Goal: Feedback & Contribution: Contribute content

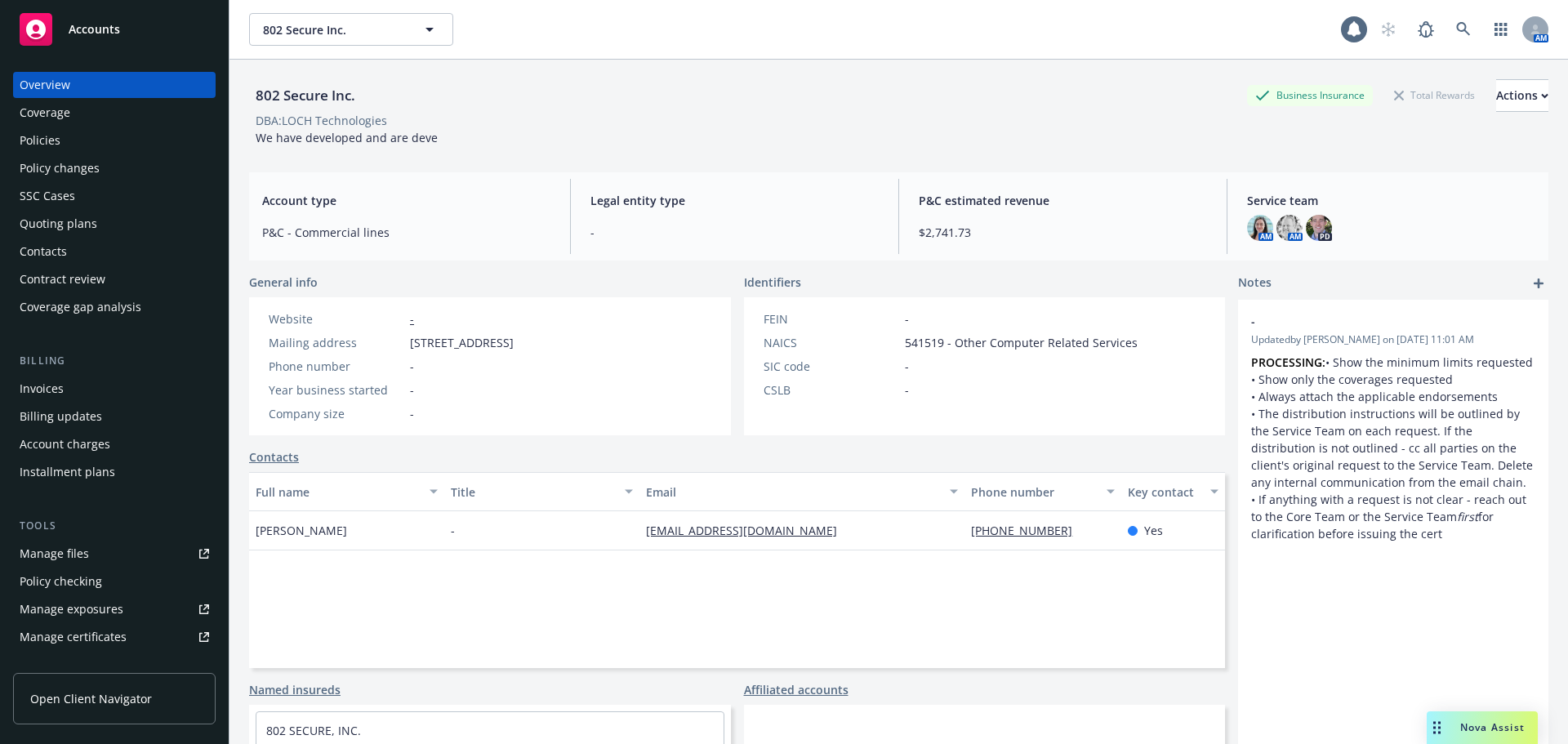
click at [355, 37] on span "802 Secure Inc." at bounding box center [333, 30] width 141 height 17
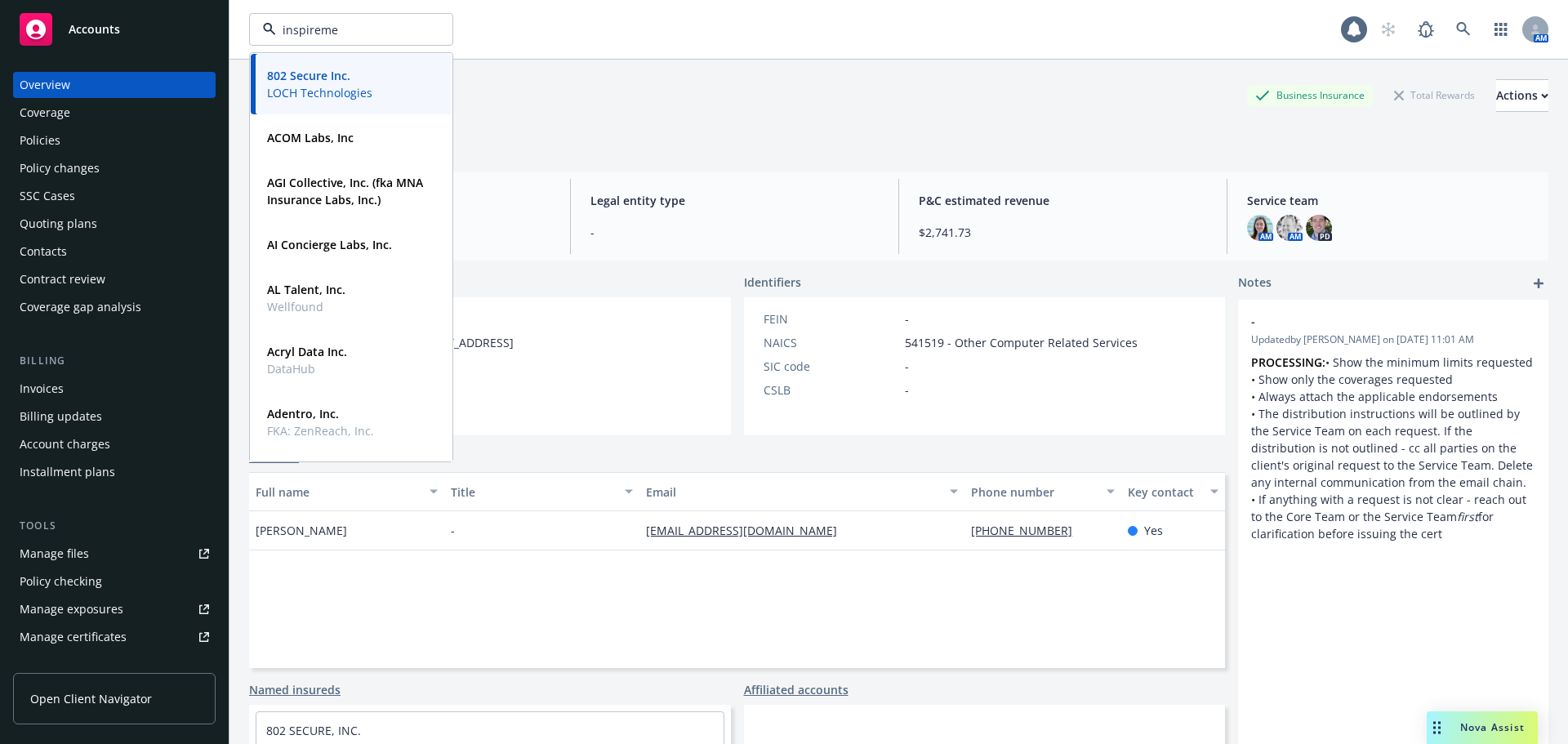
type input "inspiremed"
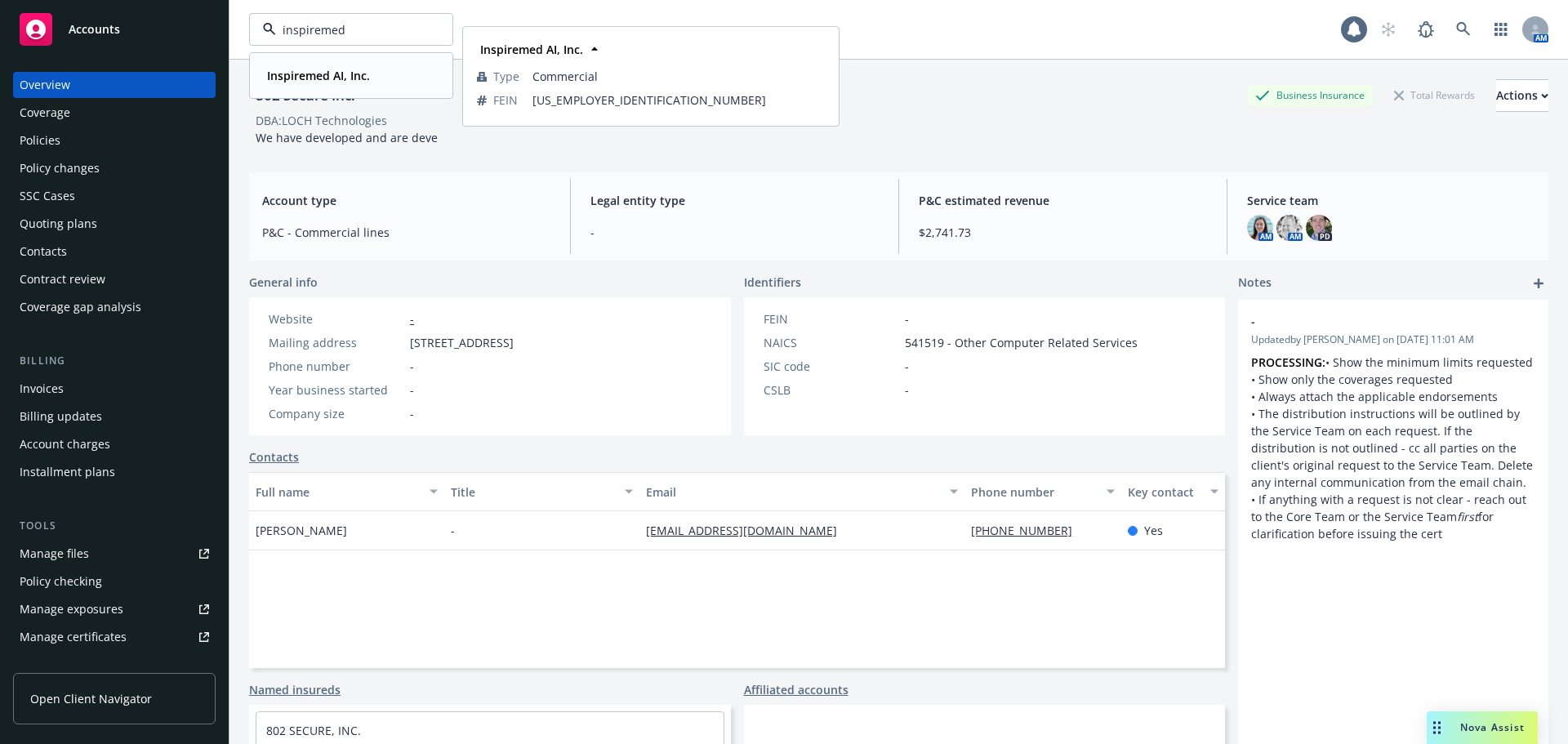
click at [287, 69] on strong "Inspiremed AI, Inc." at bounding box center [319, 76] width 103 height 16
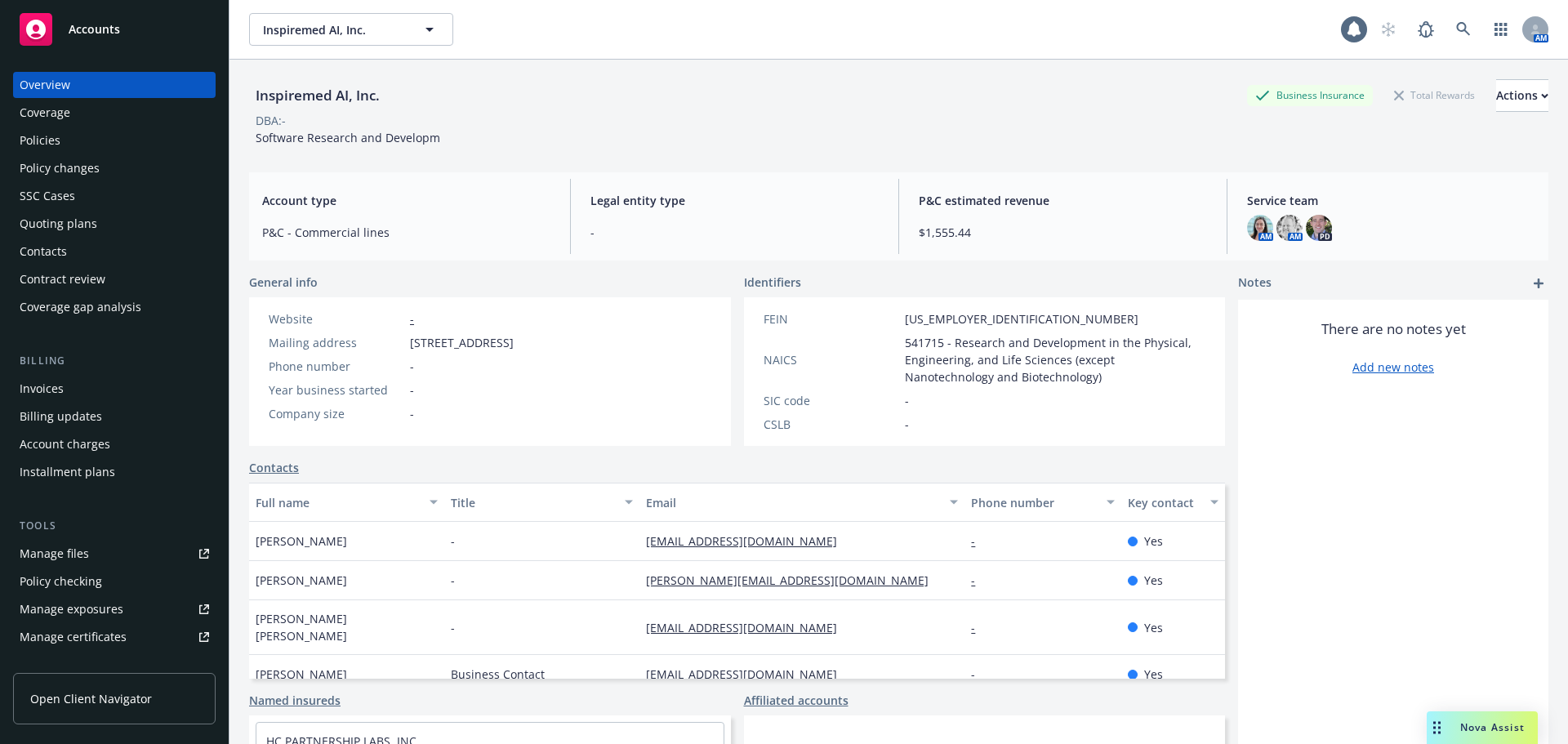
click at [82, 218] on div "Quoting plans" at bounding box center [58, 224] width 77 height 26
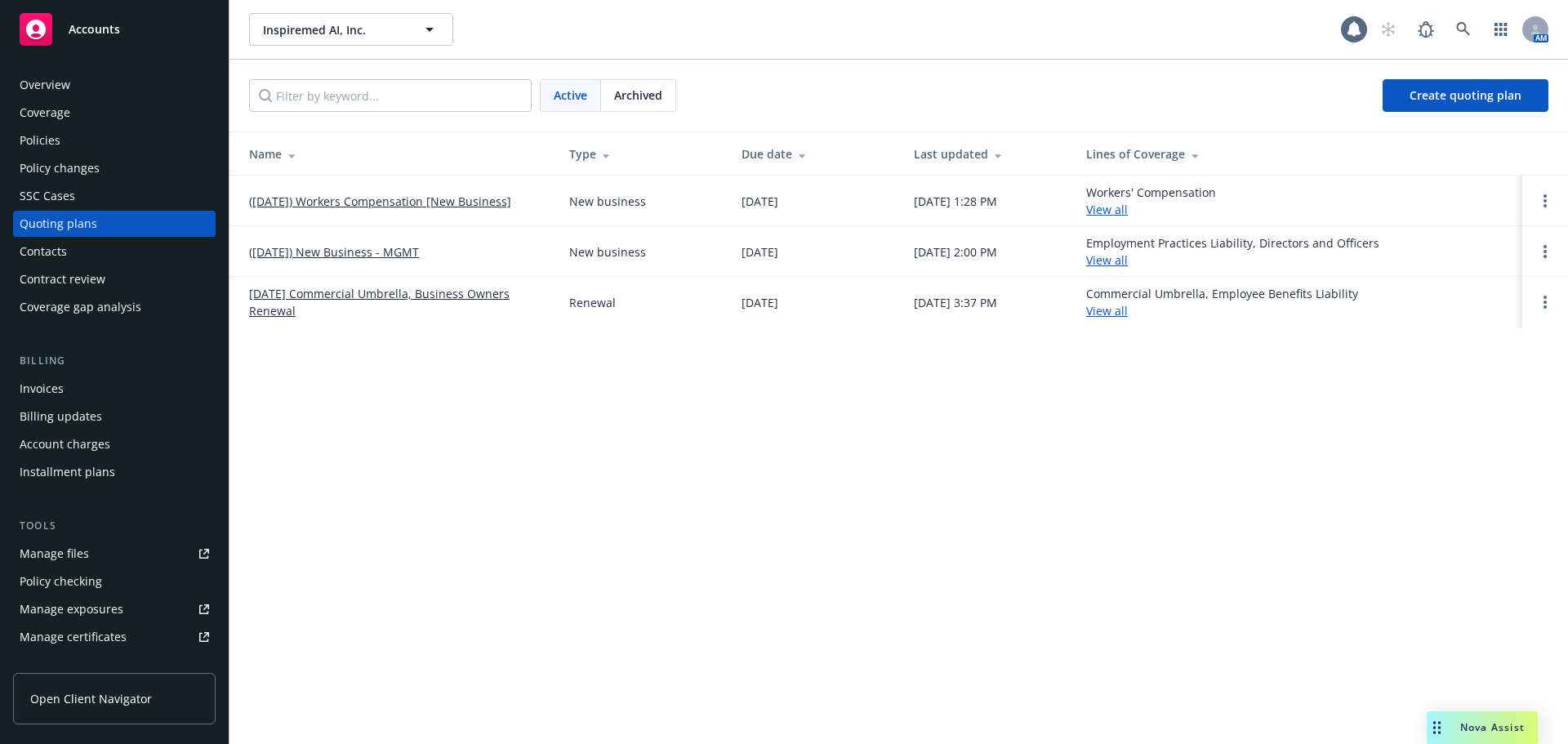
click at [424, 204] on link "([DATE]) Workers Compensation [New Business]" at bounding box center [380, 201] width 262 height 17
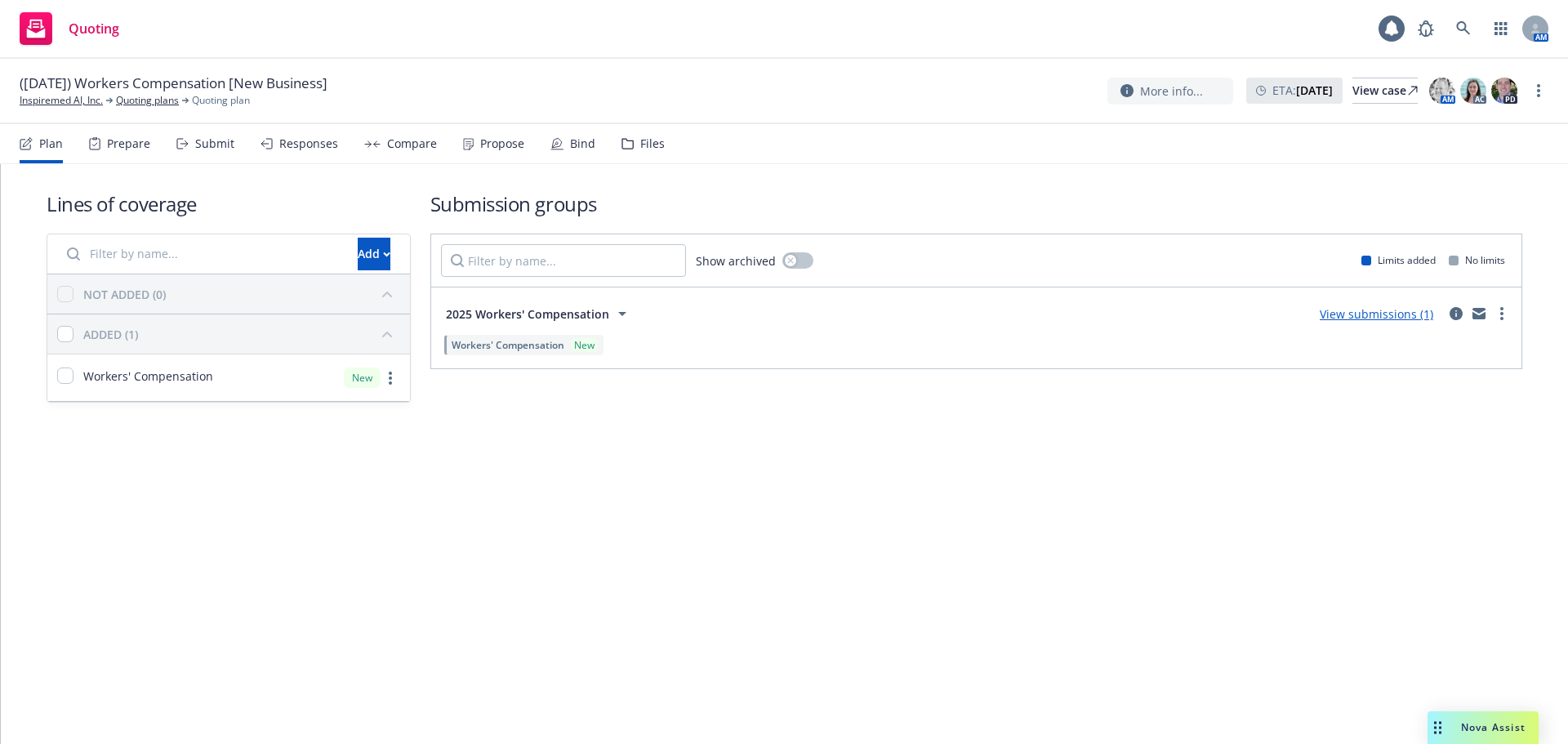
click at [1404, 320] on link "View submissions (1)" at bounding box center [1376, 315] width 113 height 16
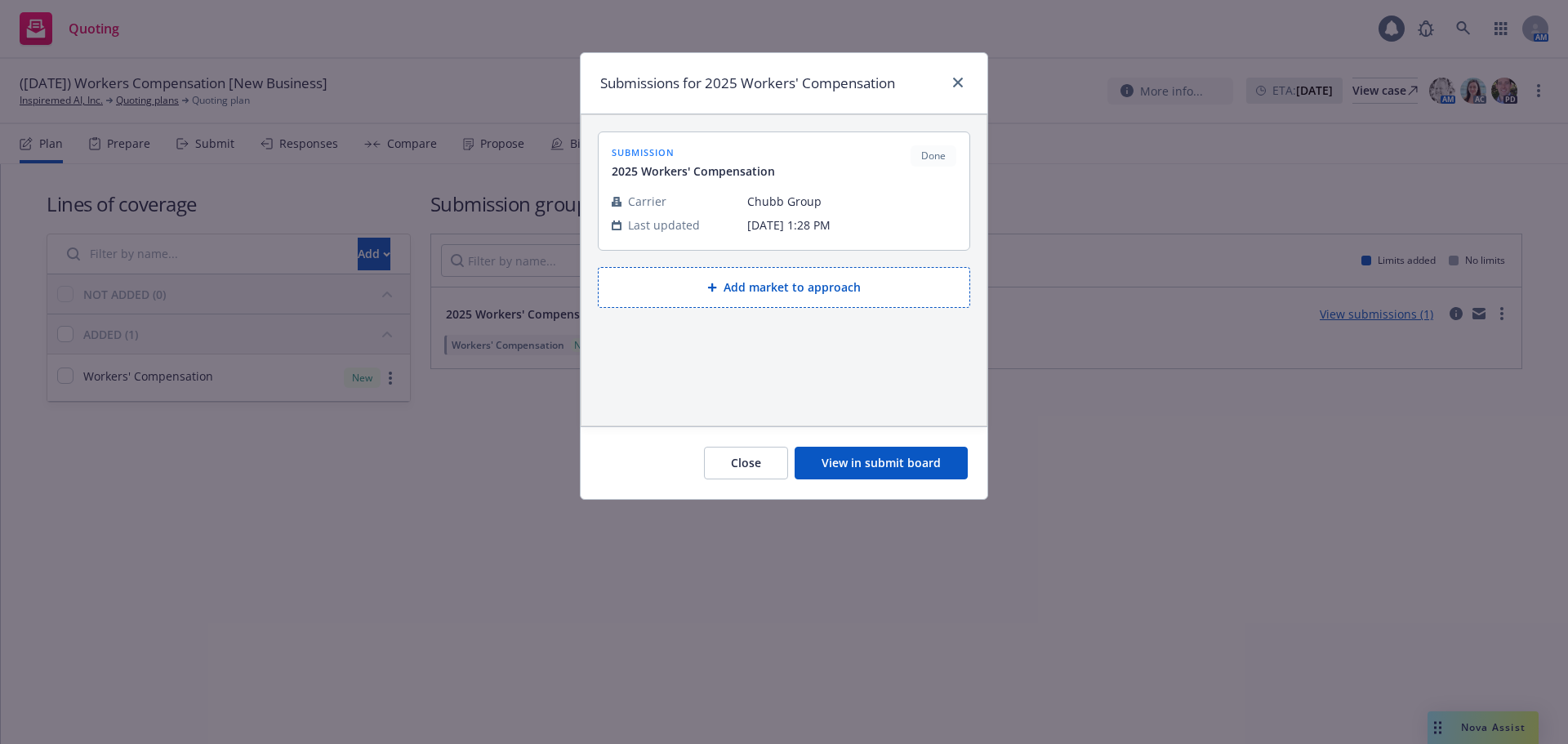
click at [929, 457] on button "View in submit board" at bounding box center [881, 463] width 173 height 33
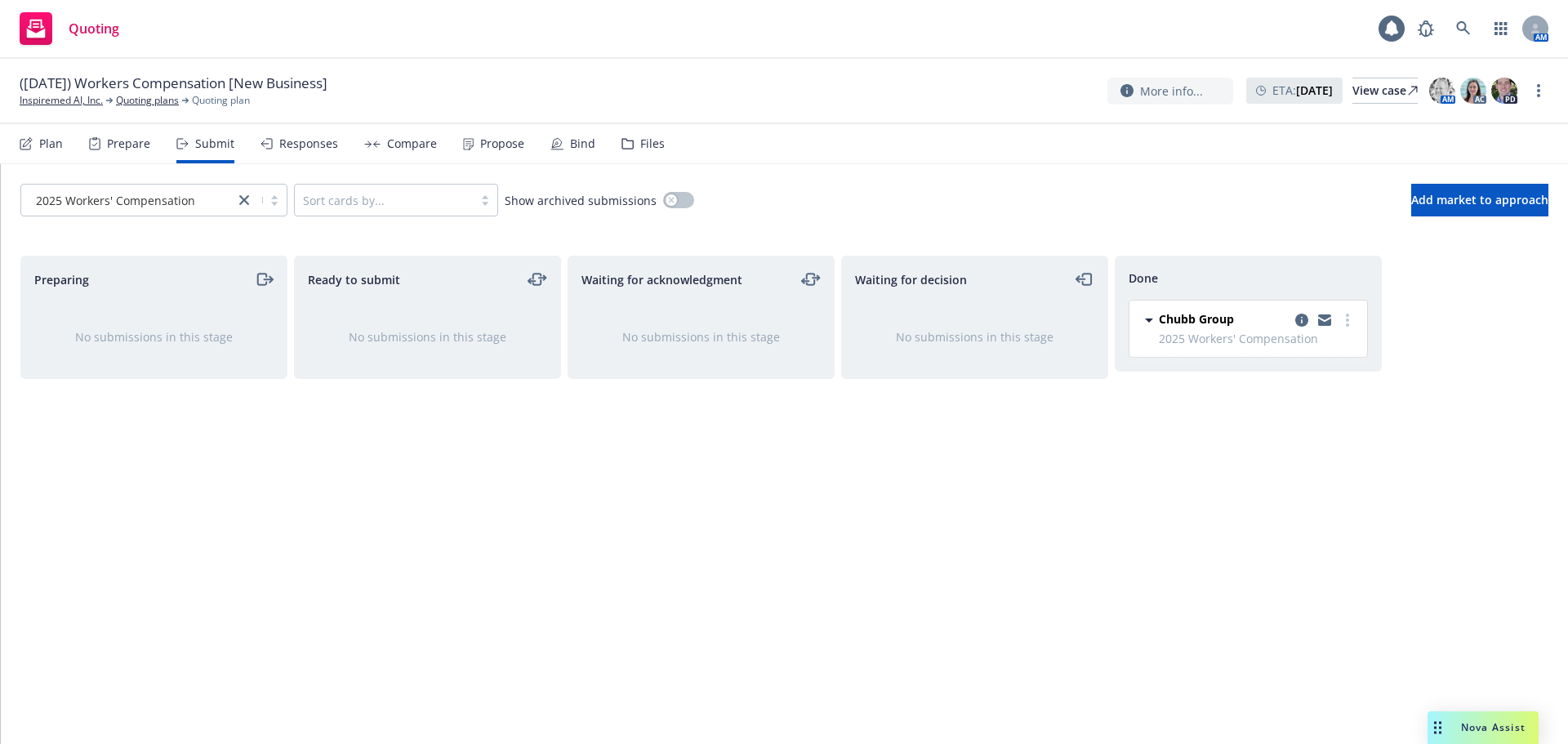
click at [555, 138] on icon at bounding box center [556, 144] width 13 height 13
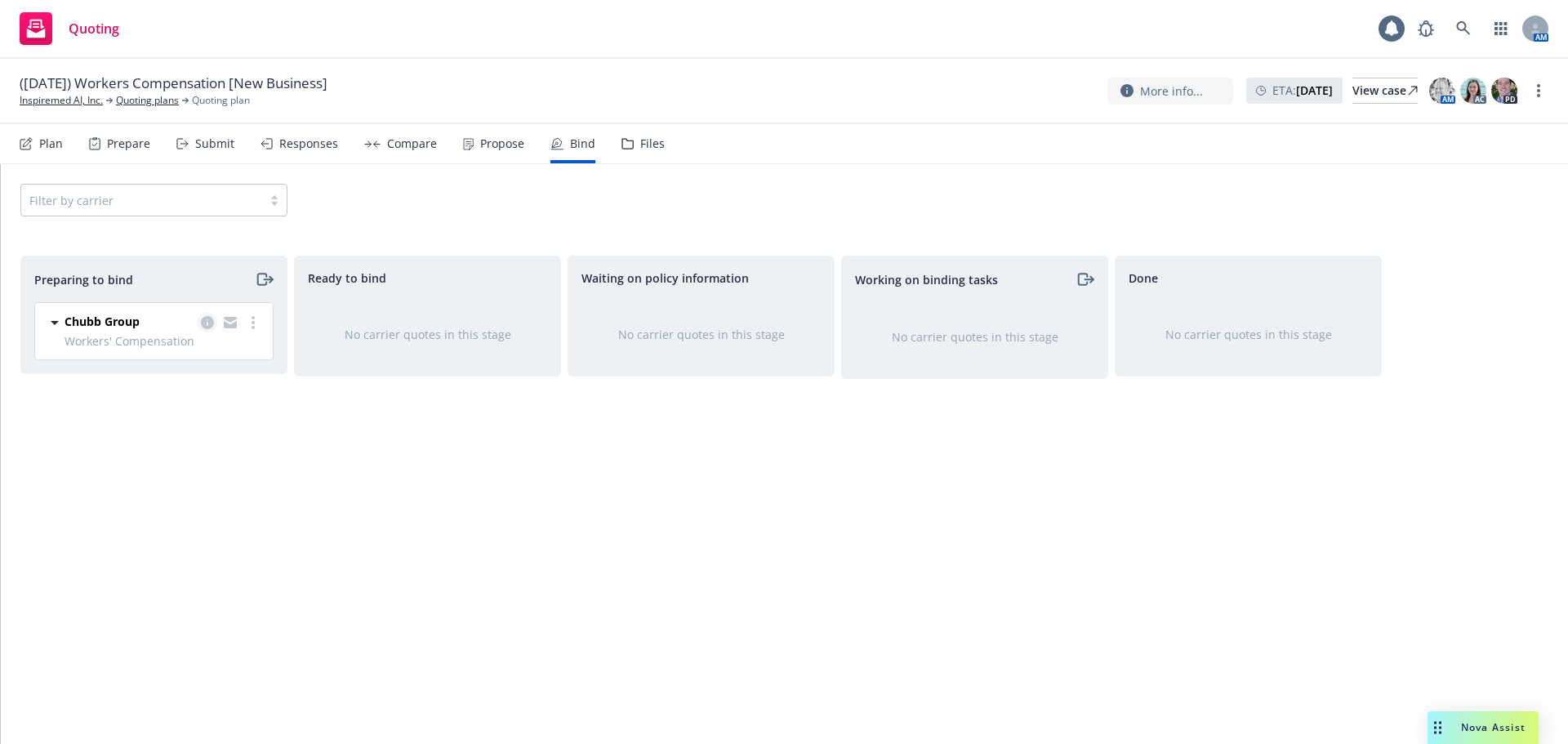
click at [209, 322] on icon "copy logging email" at bounding box center [207, 322] width 13 height 13
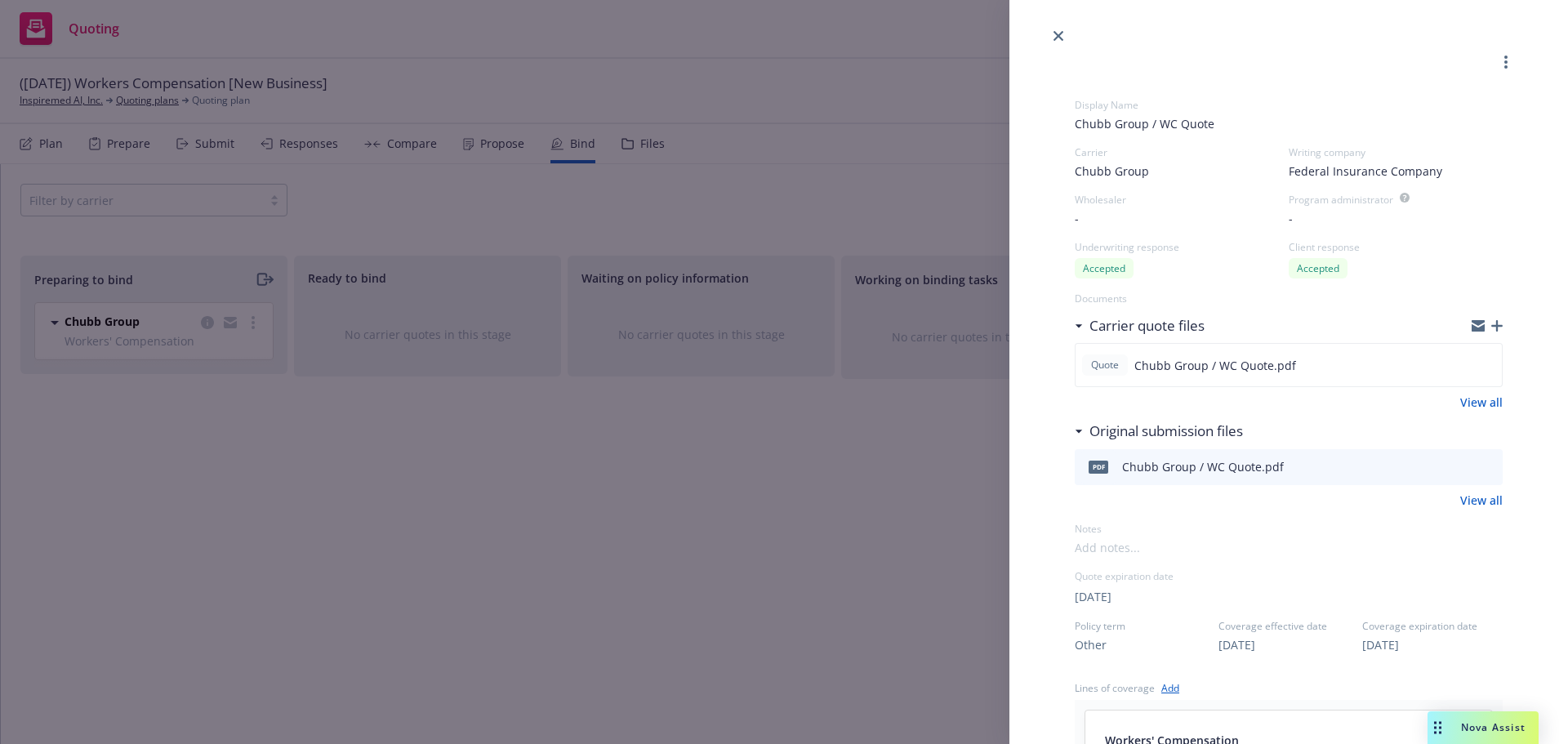
click at [1491, 329] on icon "button" at bounding box center [1497, 326] width 11 height 11
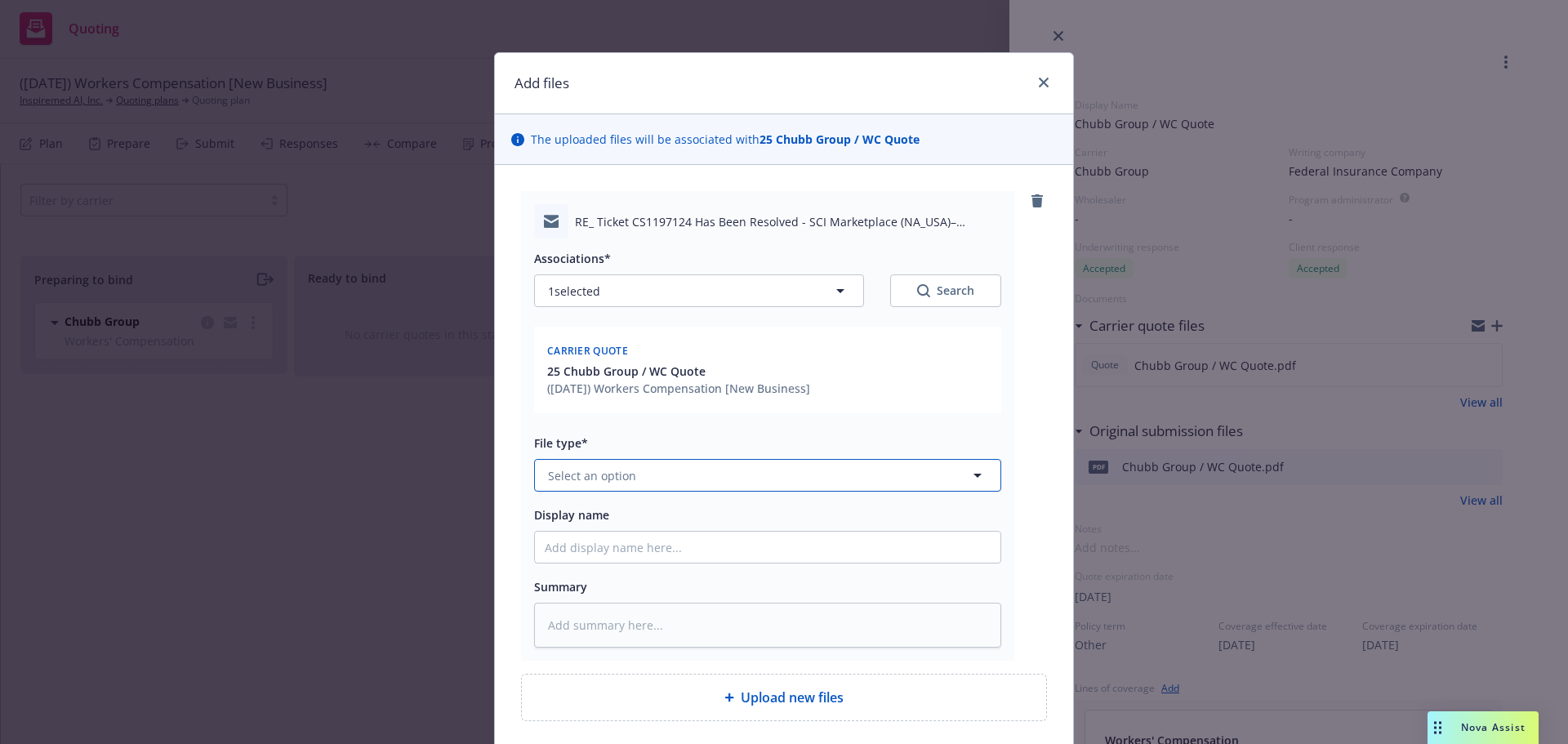
click at [649, 467] on button "Select an option" at bounding box center [767, 476] width 467 height 33
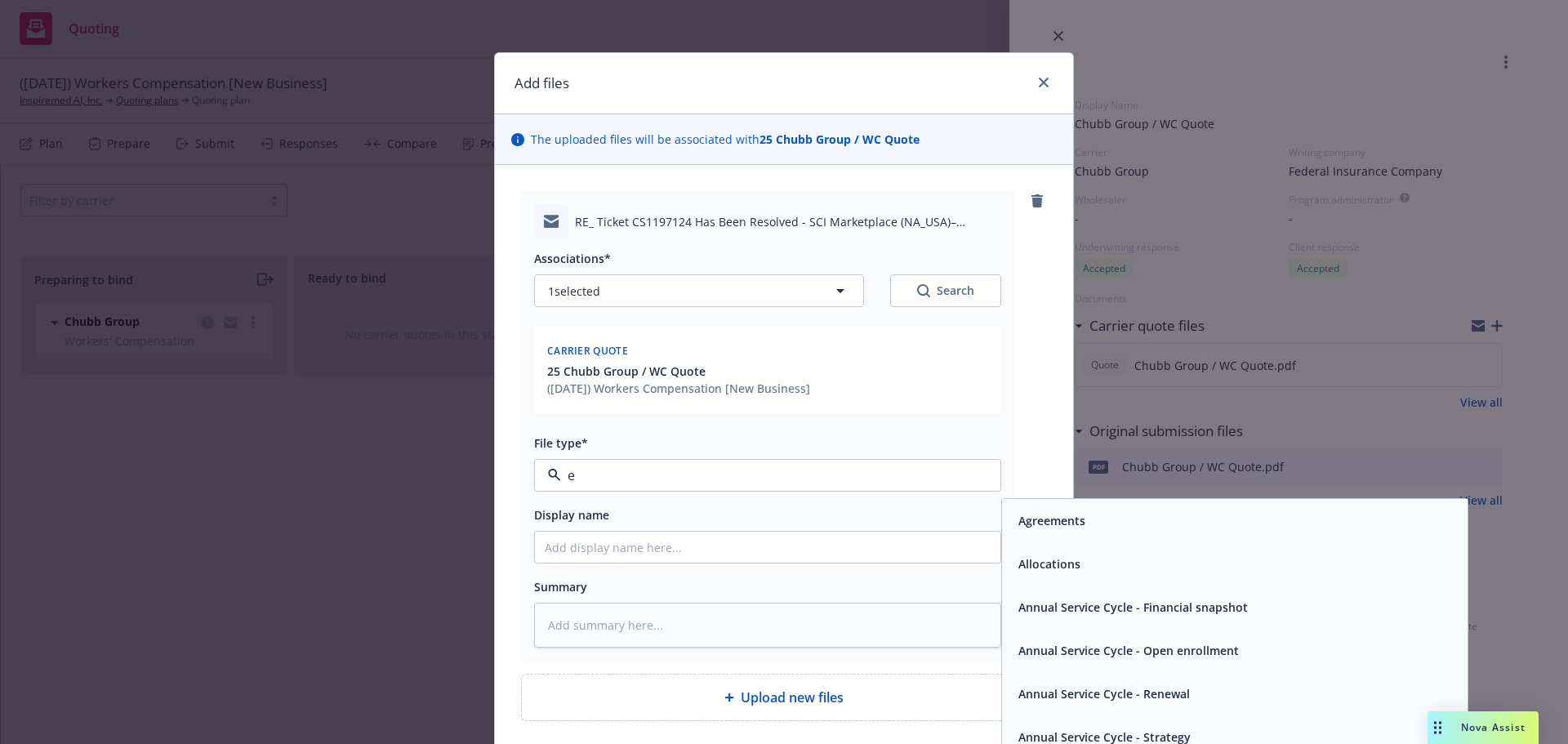
type input "em"
click at [1114, 565] on div "Email" at bounding box center [1235, 564] width 446 height 24
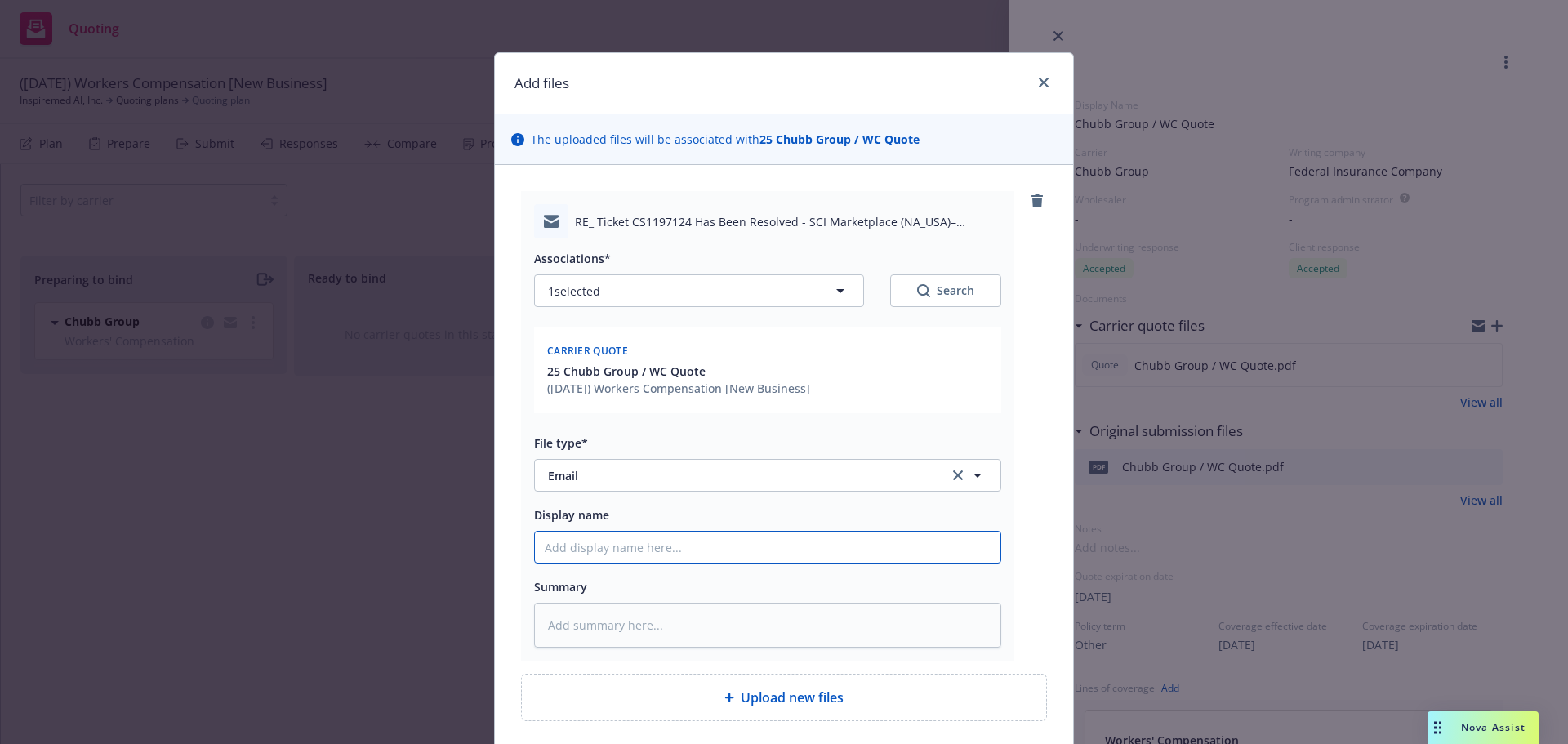
click at [647, 546] on input "Display name" at bounding box center [767, 548] width 466 height 31
type textarea "x"
type input "1"
type textarea "x"
type input "10"
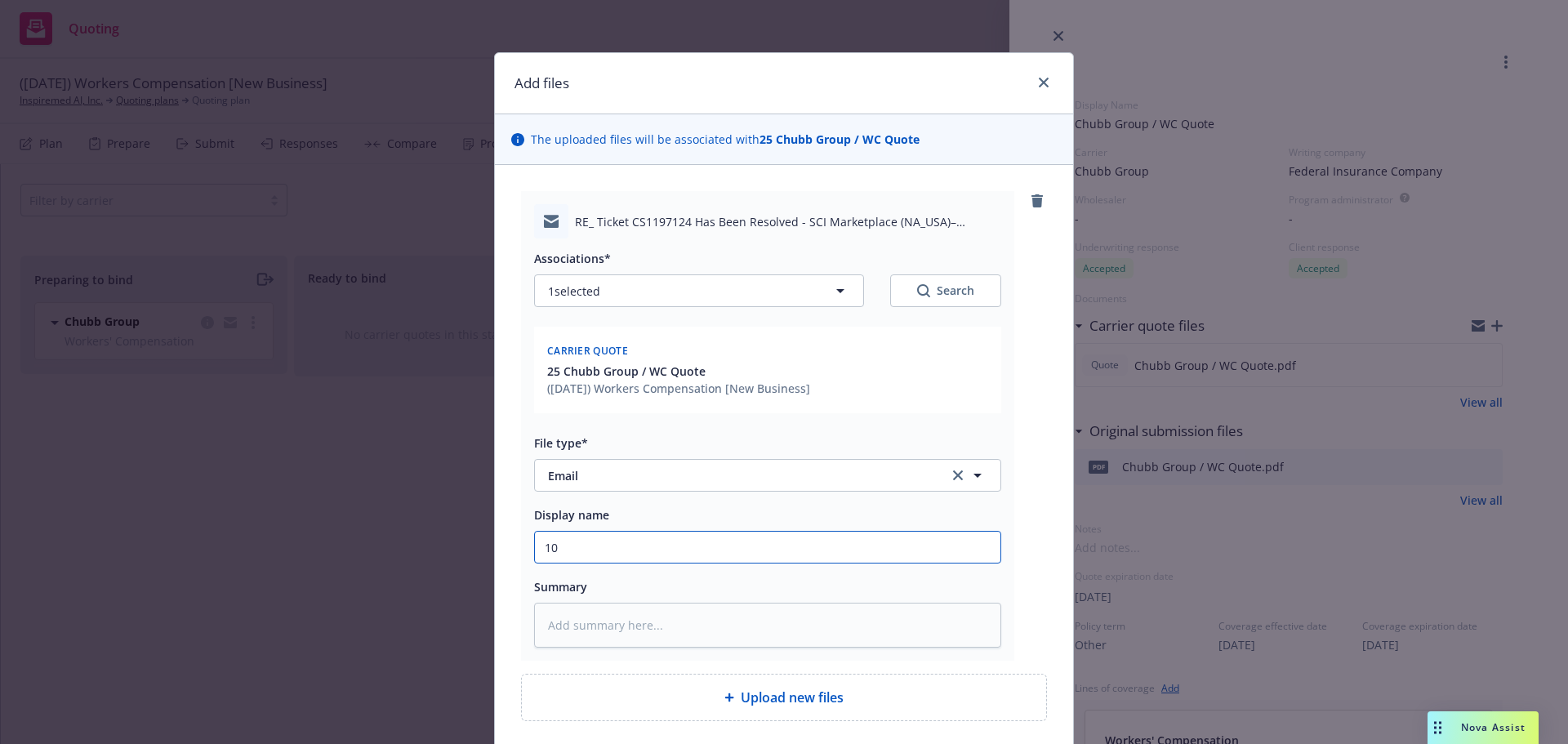
type textarea "x"
type input "10/1"
type textarea "x"
type input "10/10/"
type textarea "x"
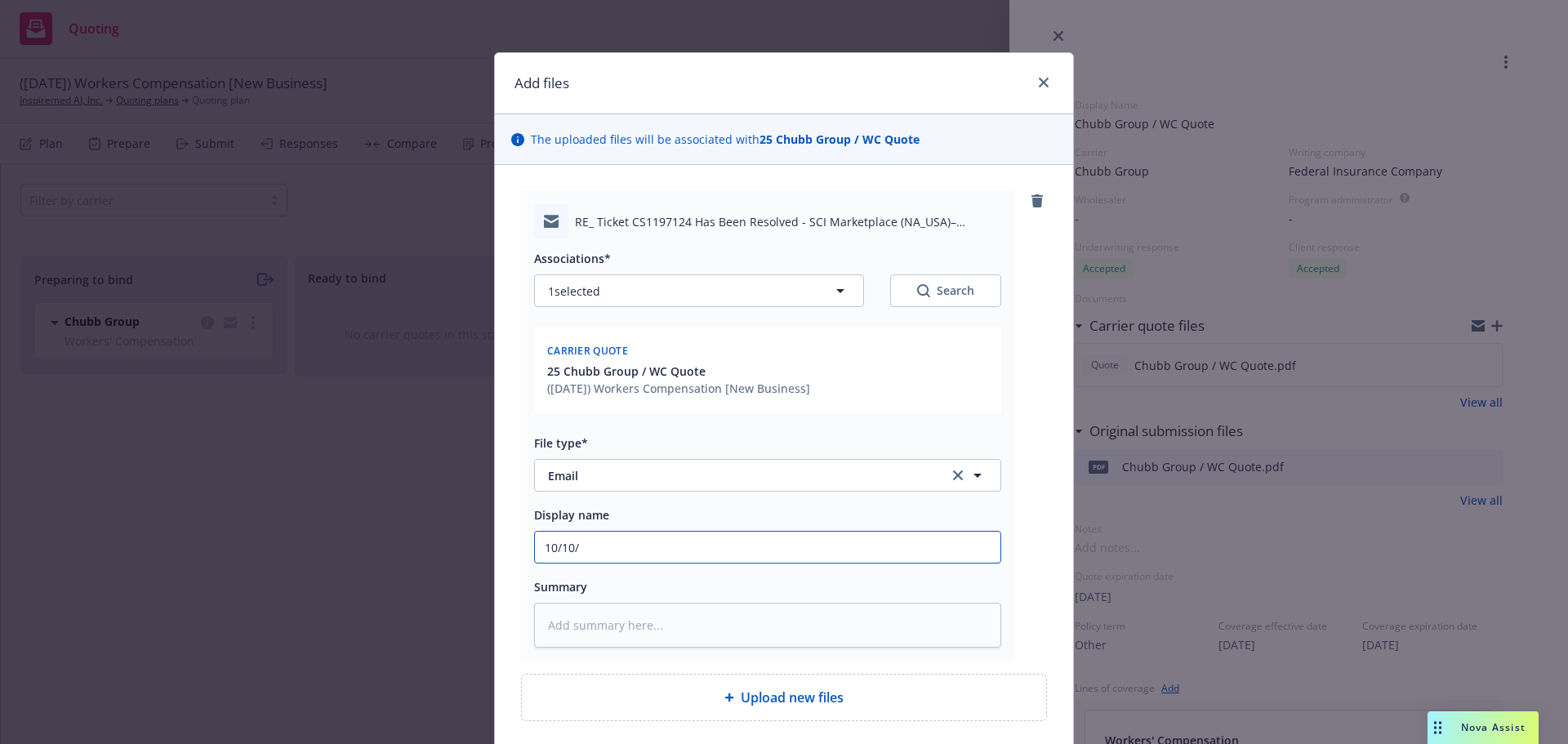
type input "10/10/2"
type textarea "x"
type input "[DATE]"
type textarea "x"
type input "[DATE]"
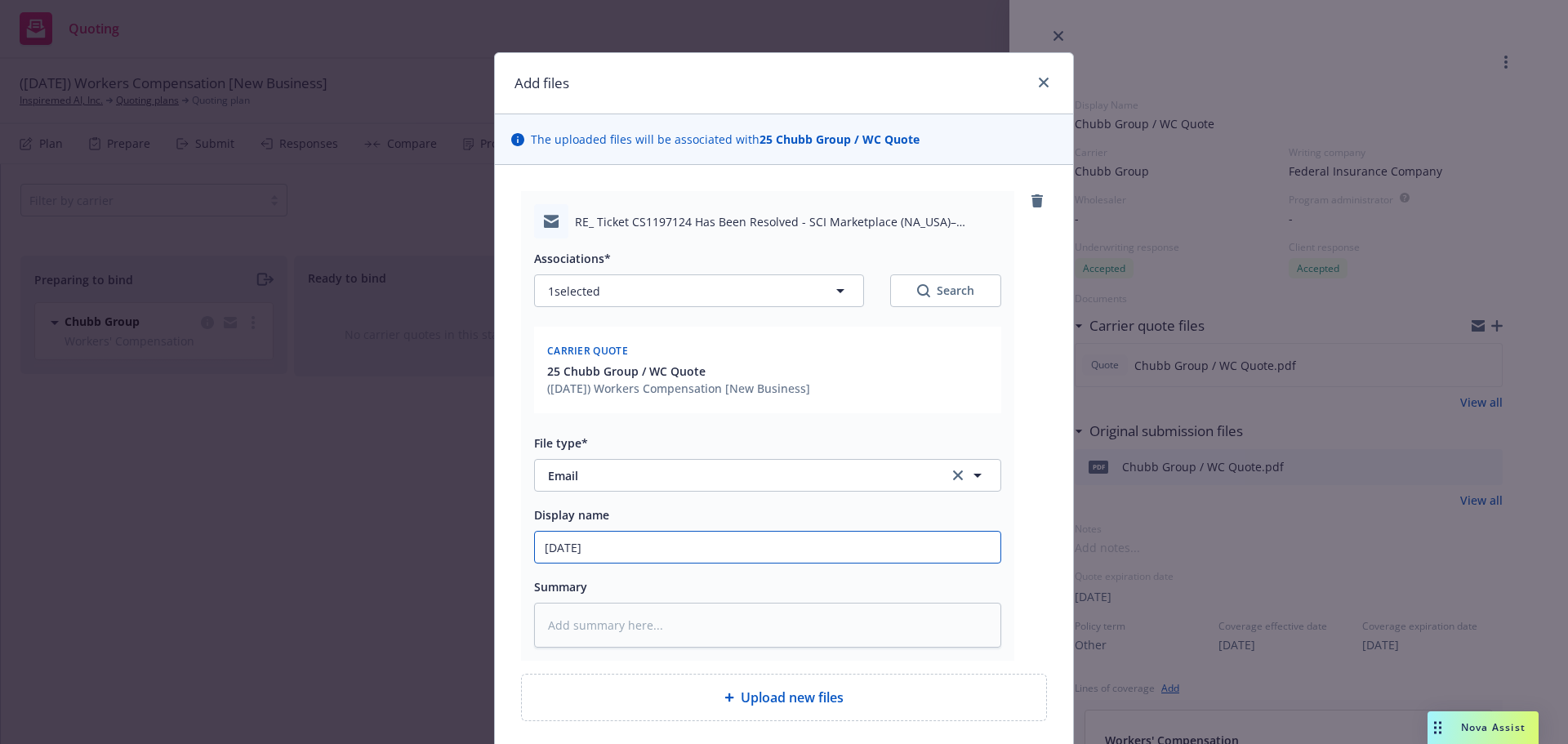
type textarea "x"
type input "[DATE] N"
type textarea "x"
type input "[DATE] Ne"
type textarea "x"
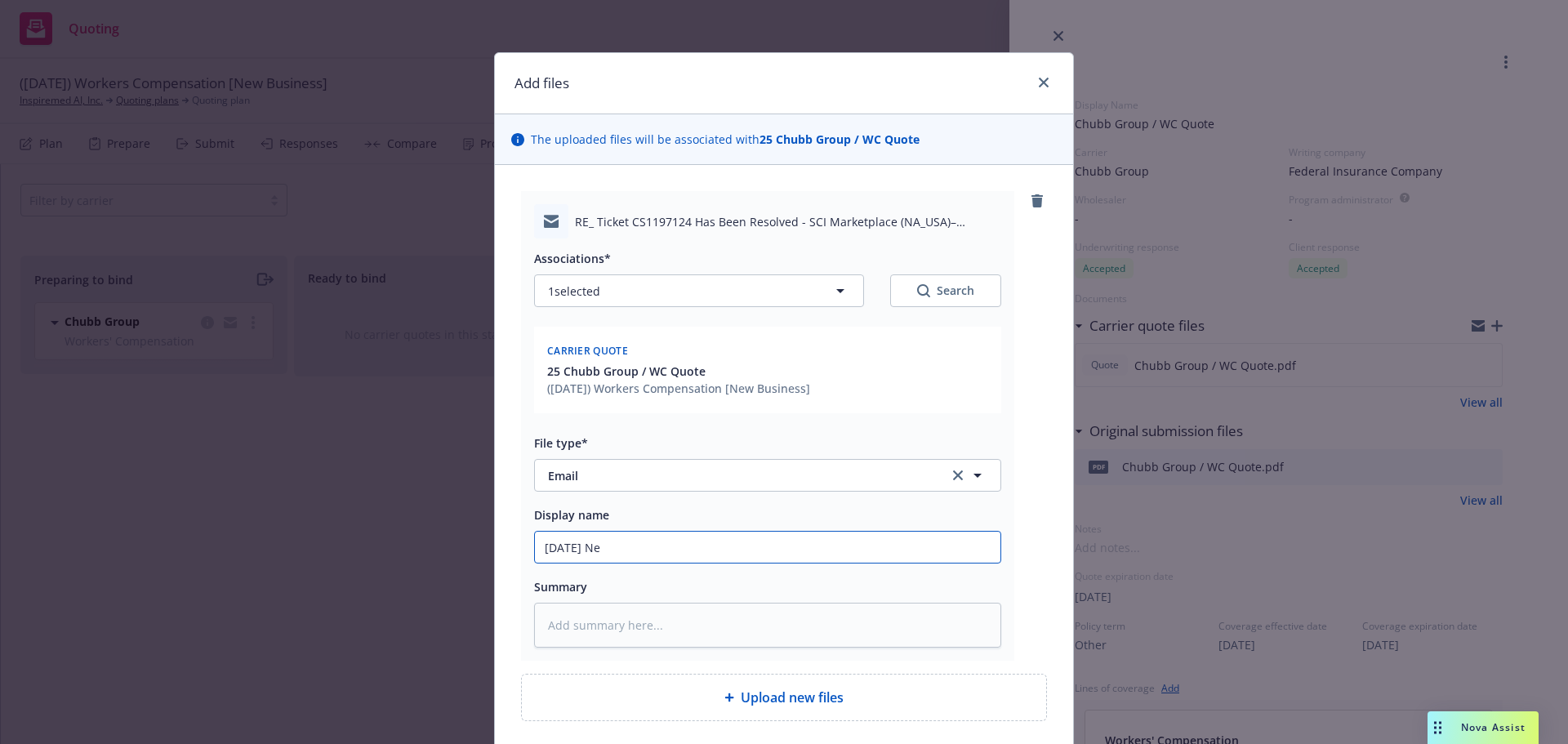
type input "[DATE] Nee"
type textarea "x"
type input "[DATE] Need"
type textarea "x"
type input "[DATE] Need M"
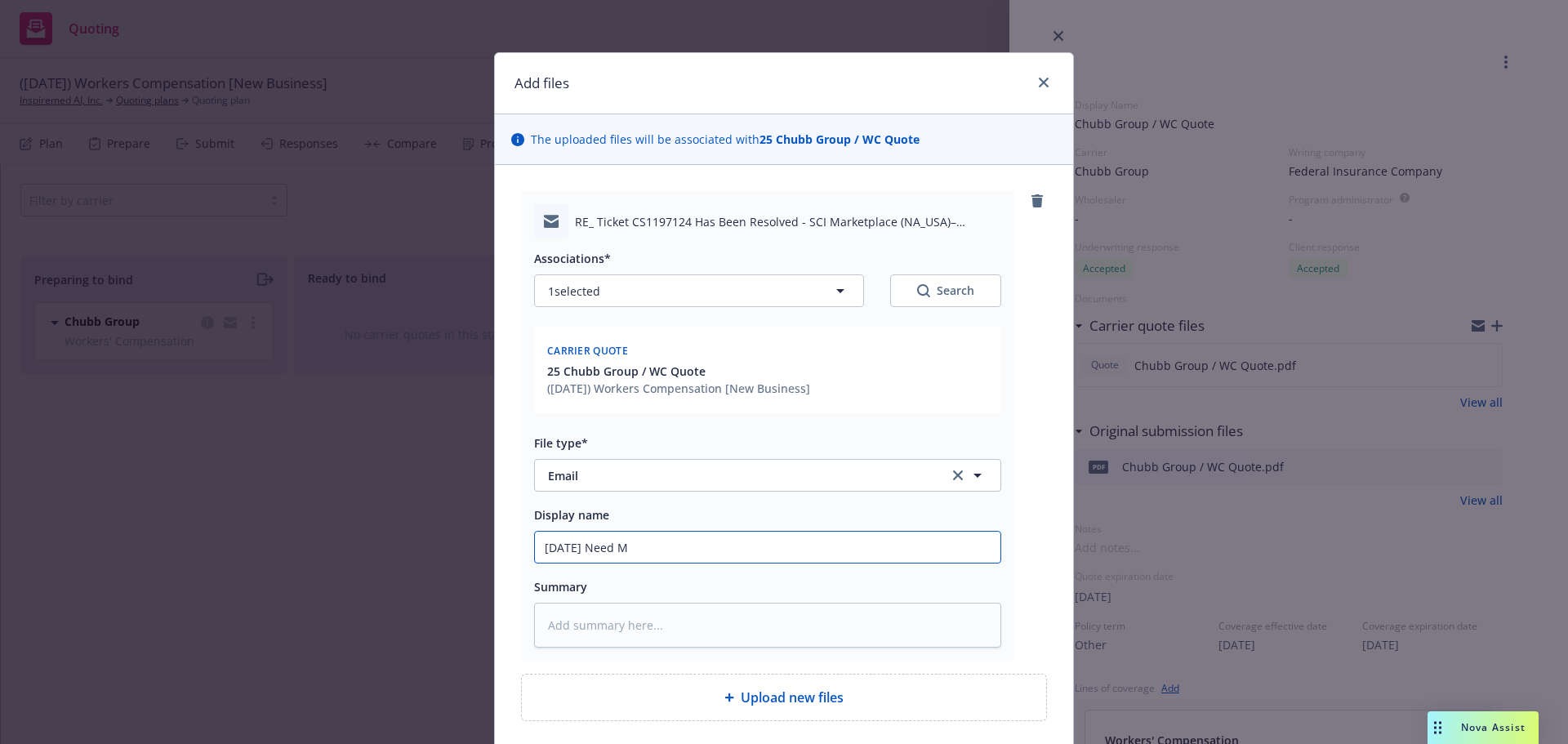
type textarea "x"
type input "[DATE] Need Mar"
type textarea "x"
type input "[DATE] Need Mark"
type textarea "x"
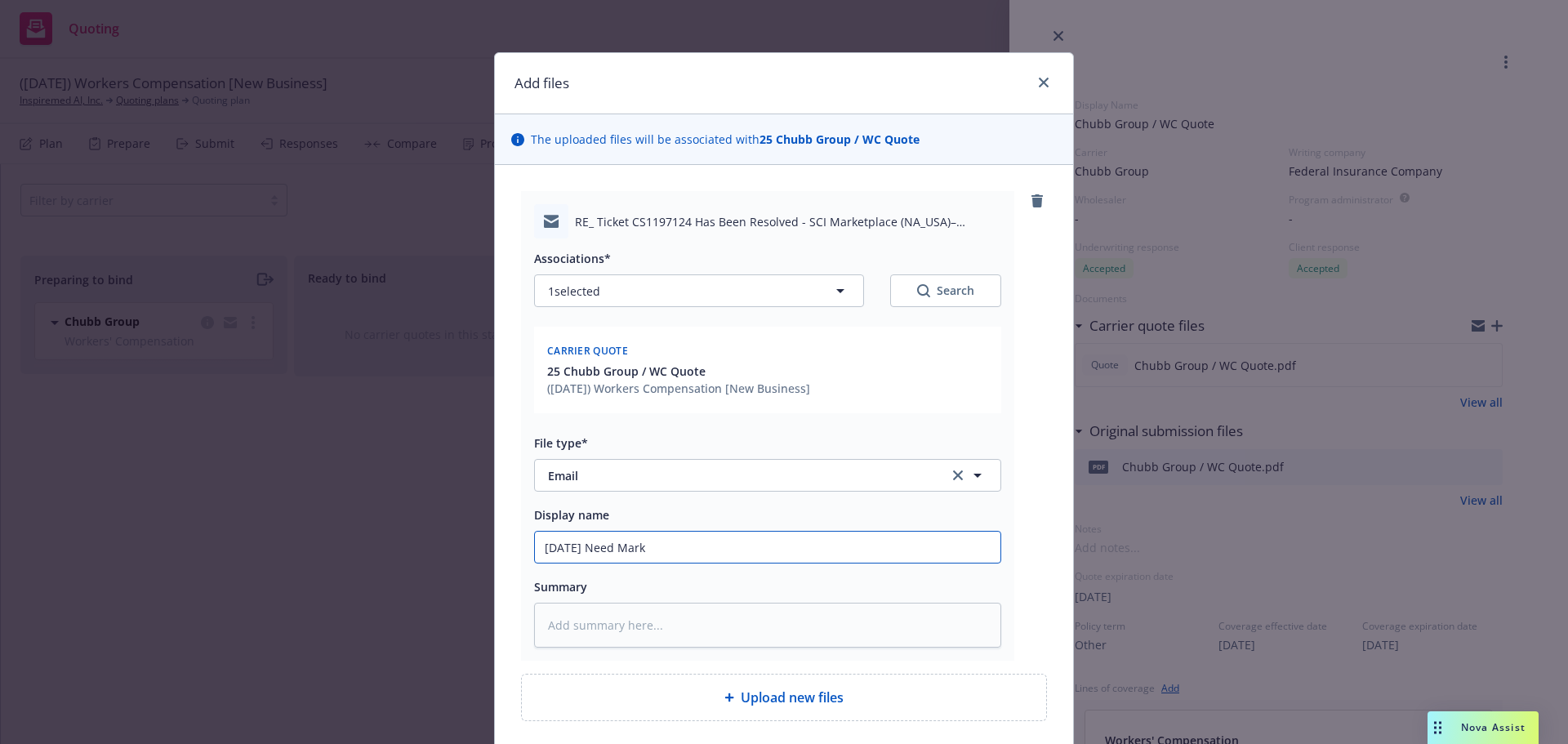
type input "[DATE] Need Marke"
type textarea "x"
type input "[DATE] Need Market"
type textarea "x"
type input "[DATE] Need Marketp"
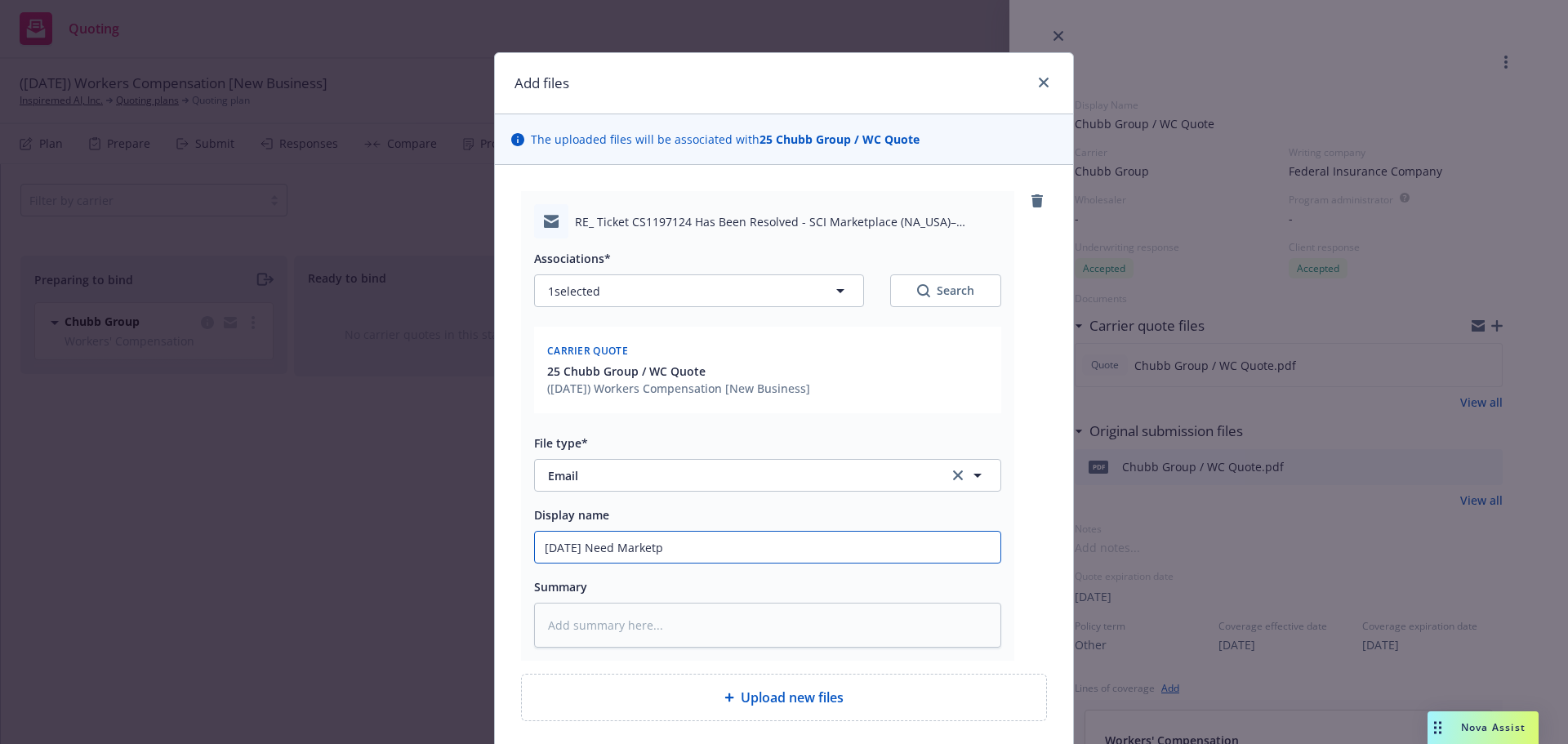
type textarea "x"
type input "[DATE] Need Marketpl"
type textarea "x"
type input "[DATE] Need Marketpla"
type textarea "x"
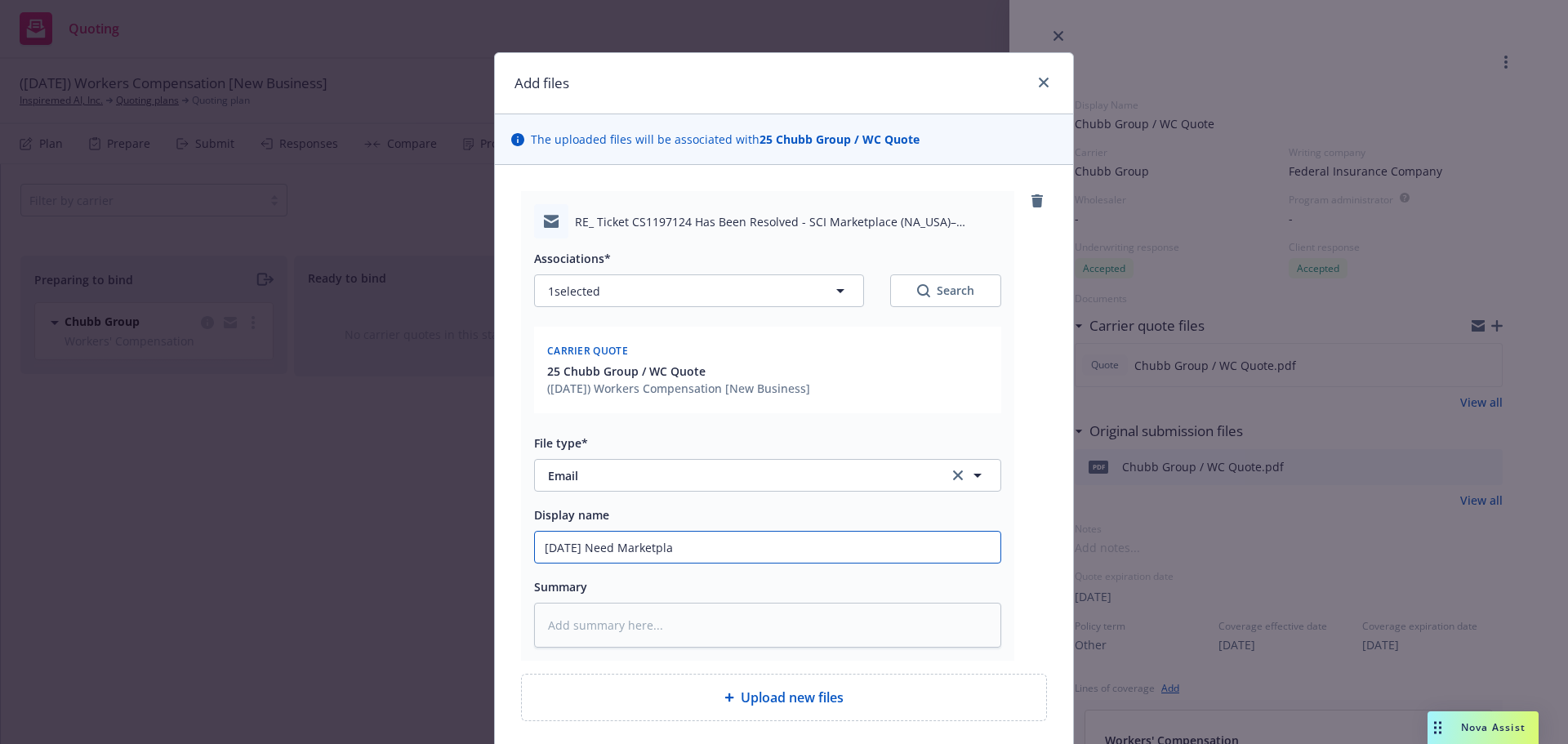
type input "[DATE] Need Marketplac"
type textarea "x"
type input "[DATE] Need Marketplace"
type textarea "x"
type input "[DATE] Need Marketplace"
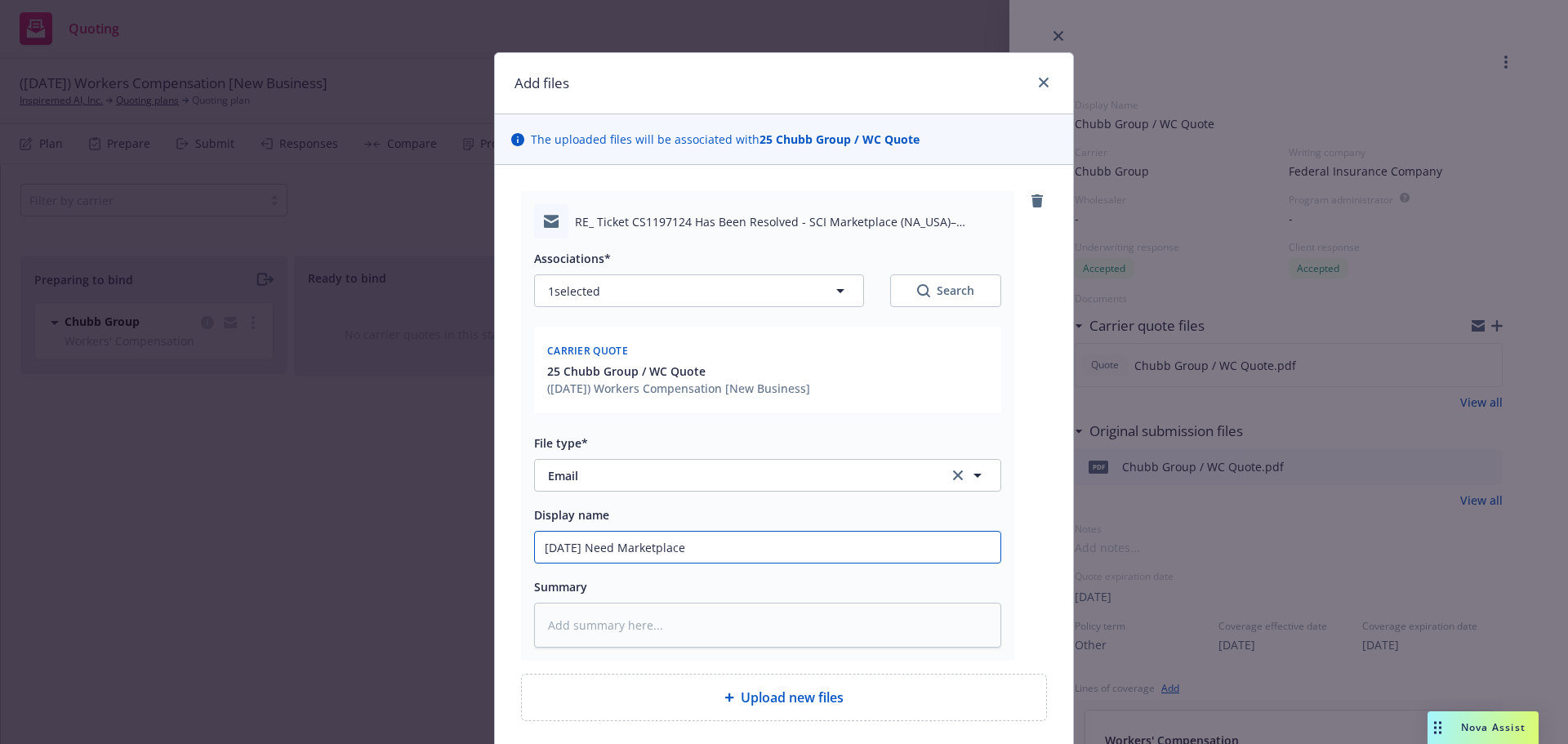
type textarea "x"
type input "[DATE] Need Marketplace h"
type textarea "x"
type input "[DATE] Need Marketplace he"
type textarea "x"
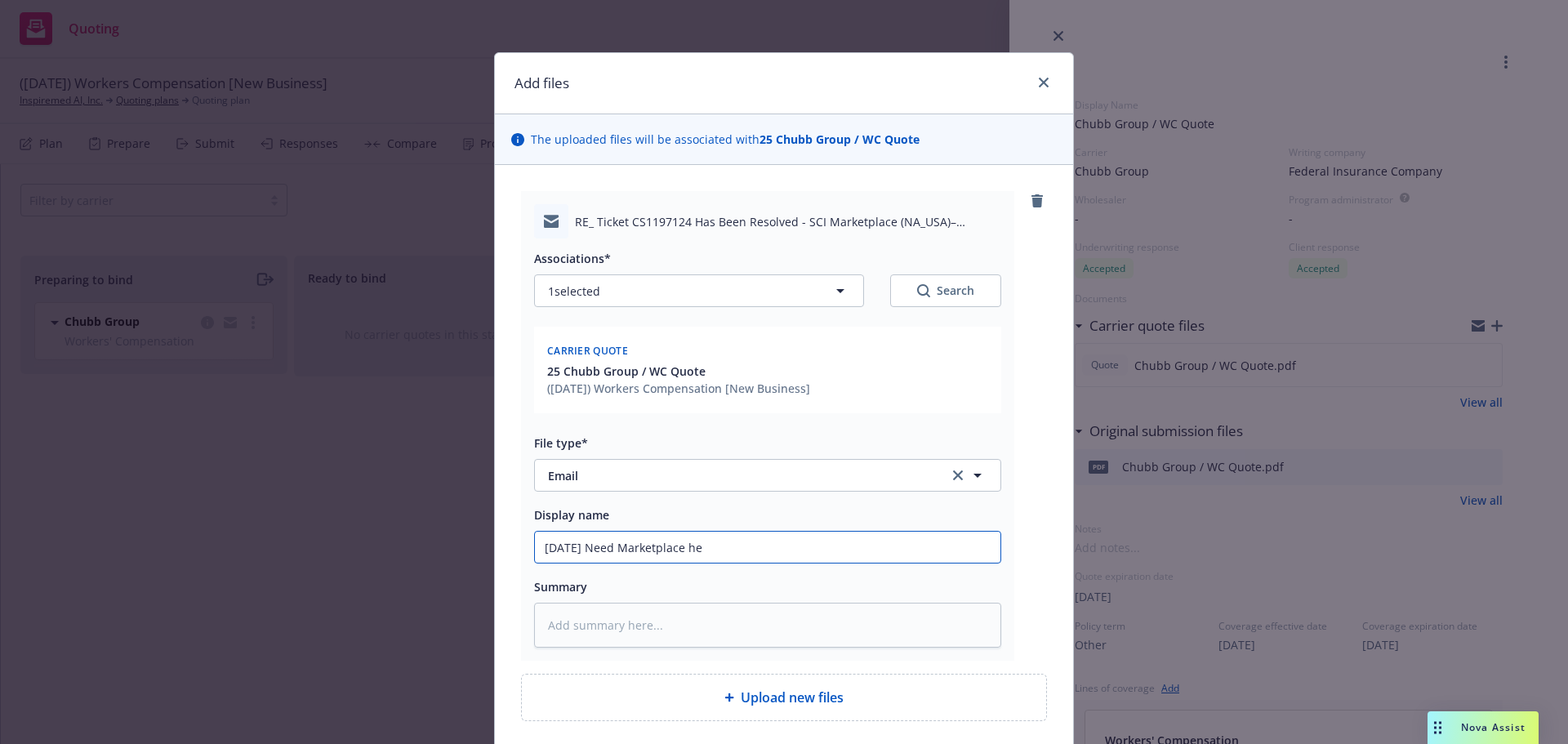
type input "[DATE] Need Marketplace hel"
type textarea "x"
type input "[DATE] Need Marketplace help"
type textarea "x"
type input "[DATE] Need Marketplace help f"
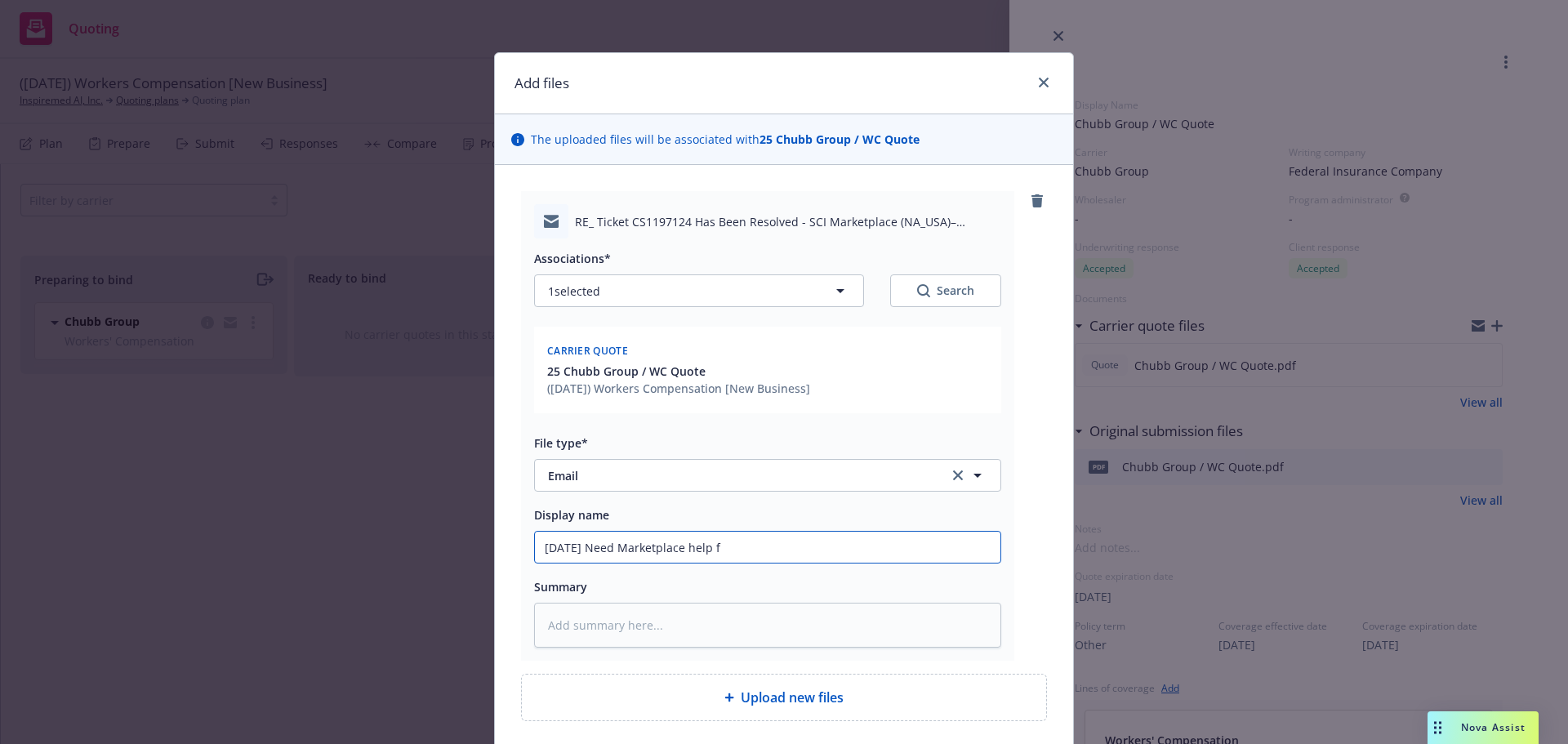
type textarea "x"
type input "[DATE] Need Marketplace help fr"
type textarea "x"
type input "[DATE] Need Marketplace help fro"
type textarea "x"
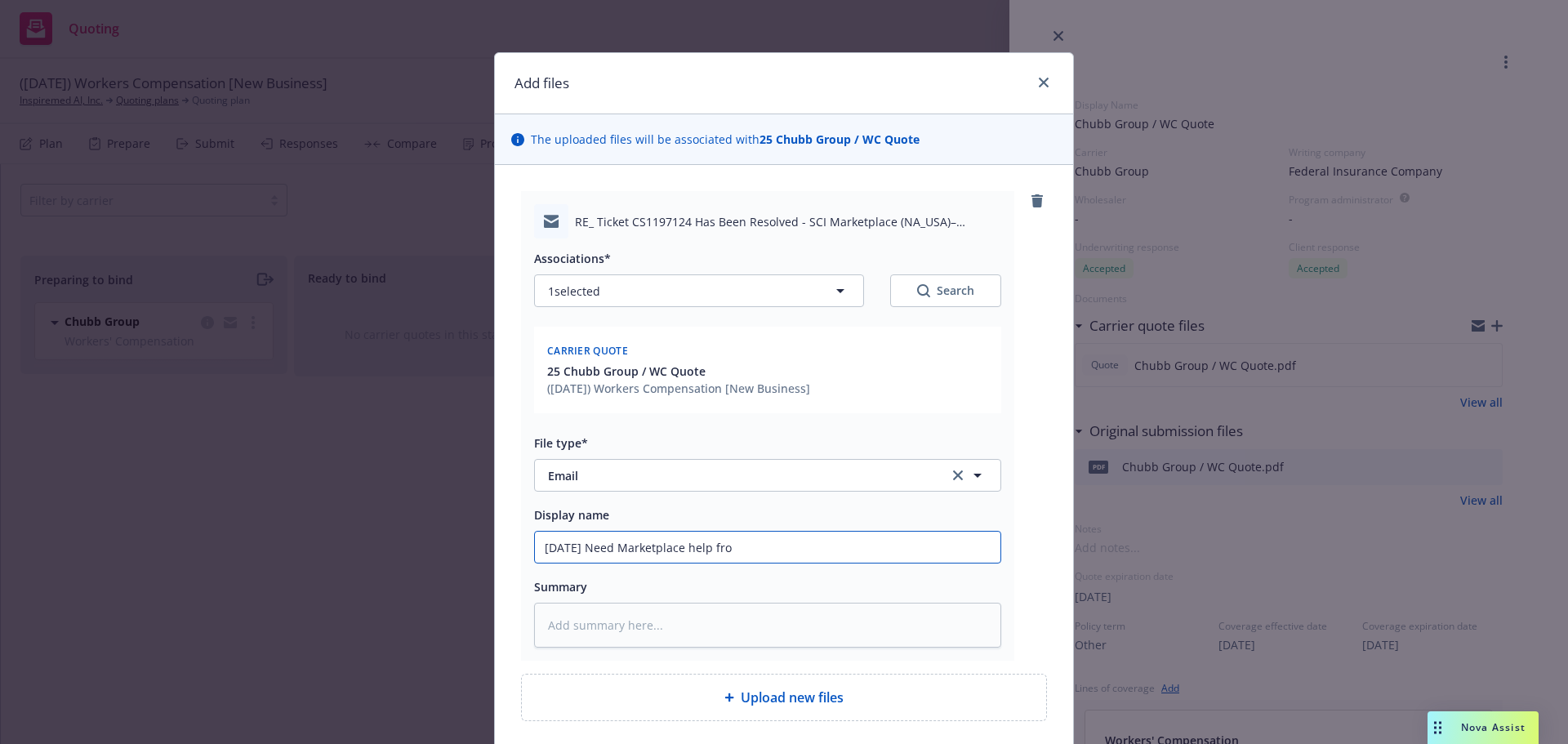
type input "[DATE] Need Marketplace help from"
type textarea "x"
type input "[DATE] Need Marketplace help from"
type textarea "x"
type input "[DATE] Need Marketplace help from C"
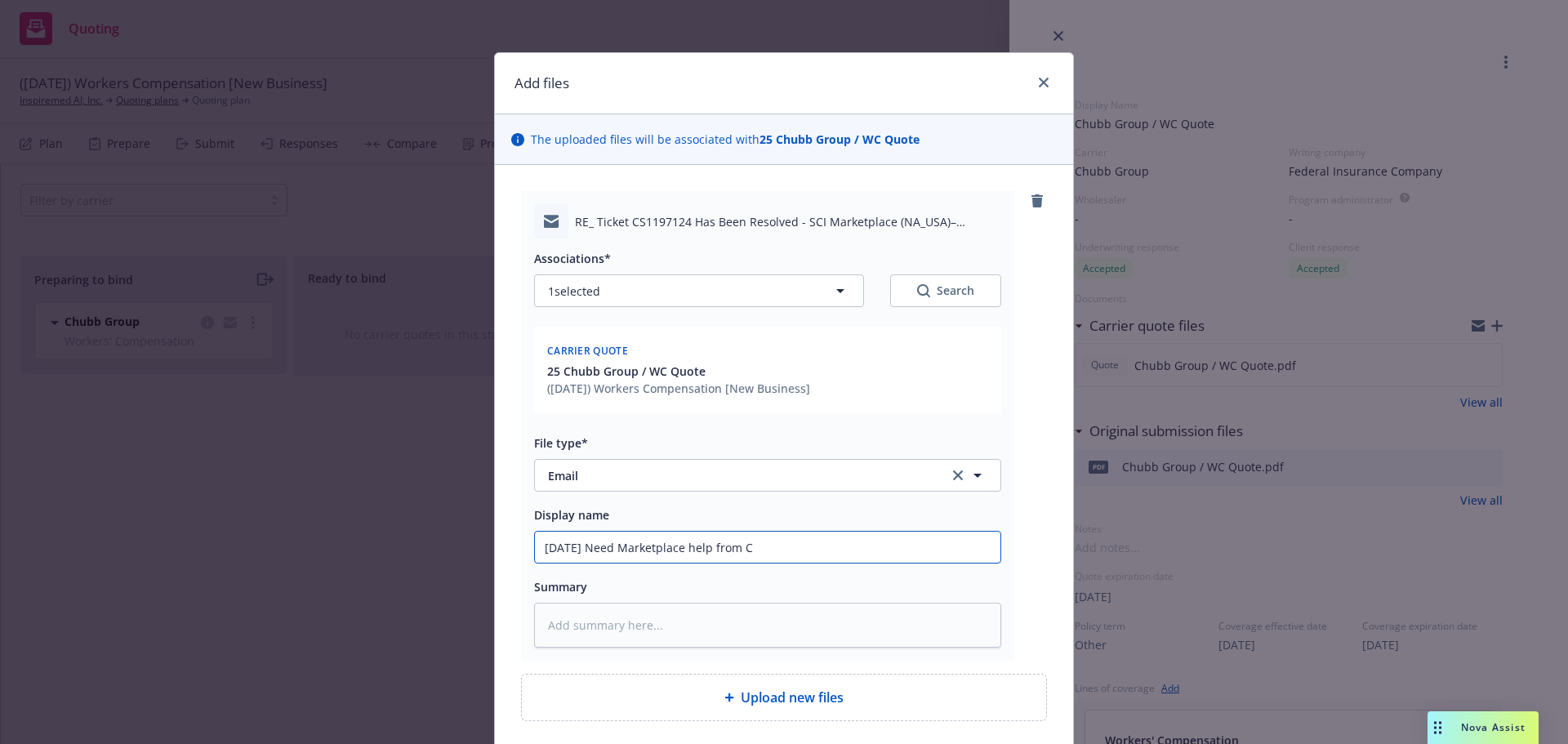
type textarea "x"
type input "[DATE] Need Marketplace help from Ch"
type textarea "x"
type input "[DATE] Need Marketplace help from [PERSON_NAME]"
type textarea "x"
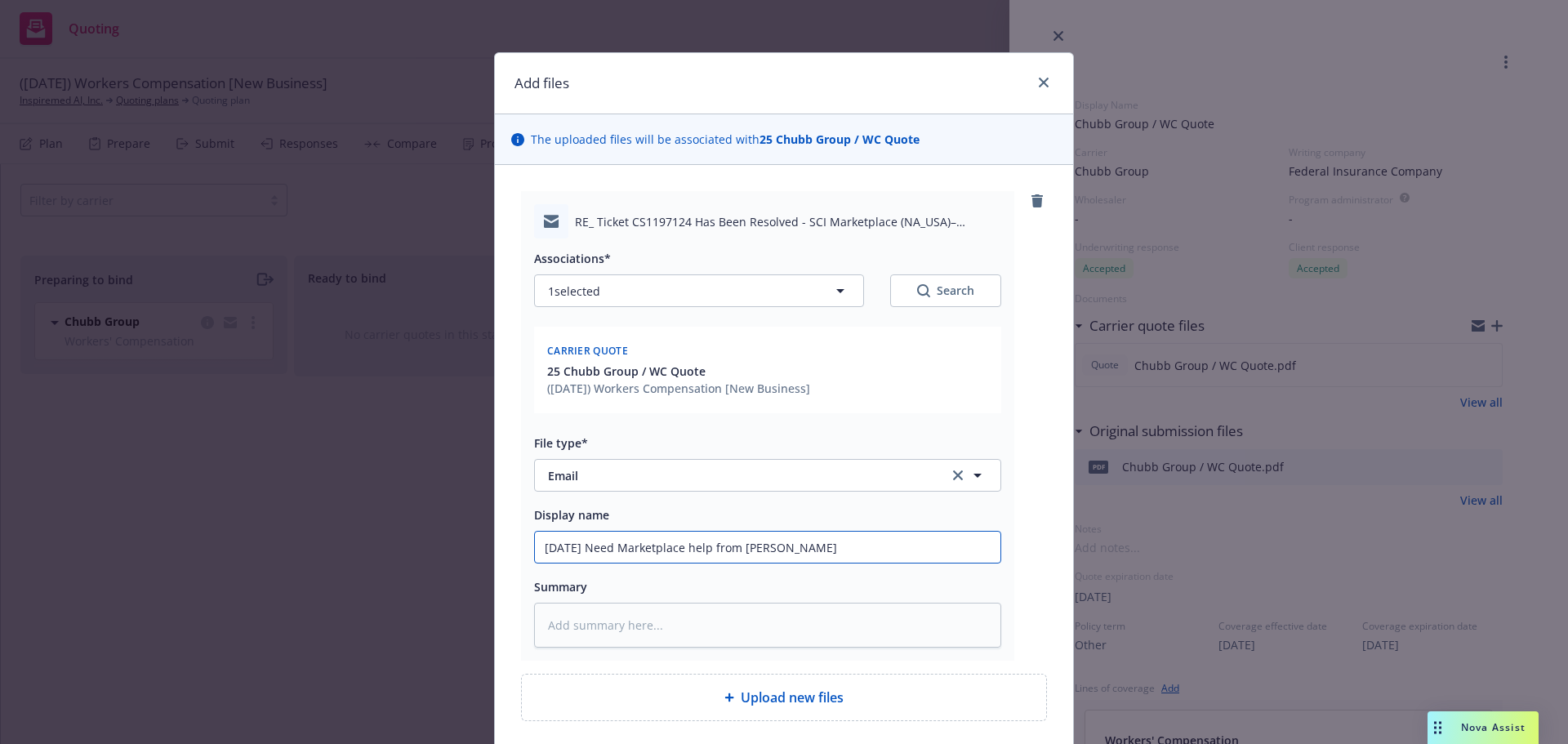
type input "[DATE] Need Marketplace help from Chub"
type textarea "x"
type input "[DATE] Need Marketplace help from Chubb"
type textarea "x"
type input "[DATE] Need Marketplace help from Chubb"
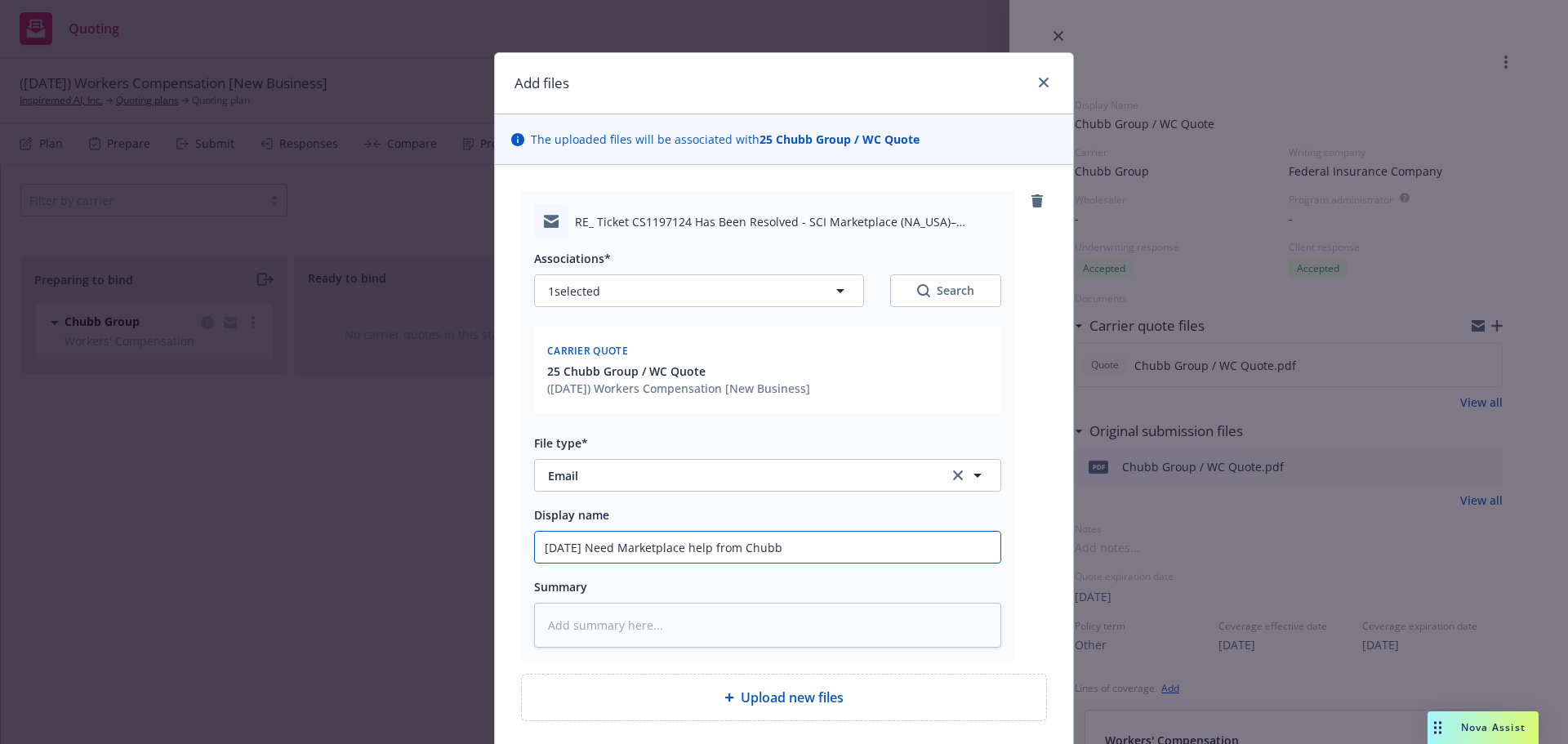
type textarea "x"
type input "[DATE] Need Marketplace help from Chubb -"
type textarea "x"
type input "[DATE] Need Marketplace help from Chubb -"
type textarea "x"
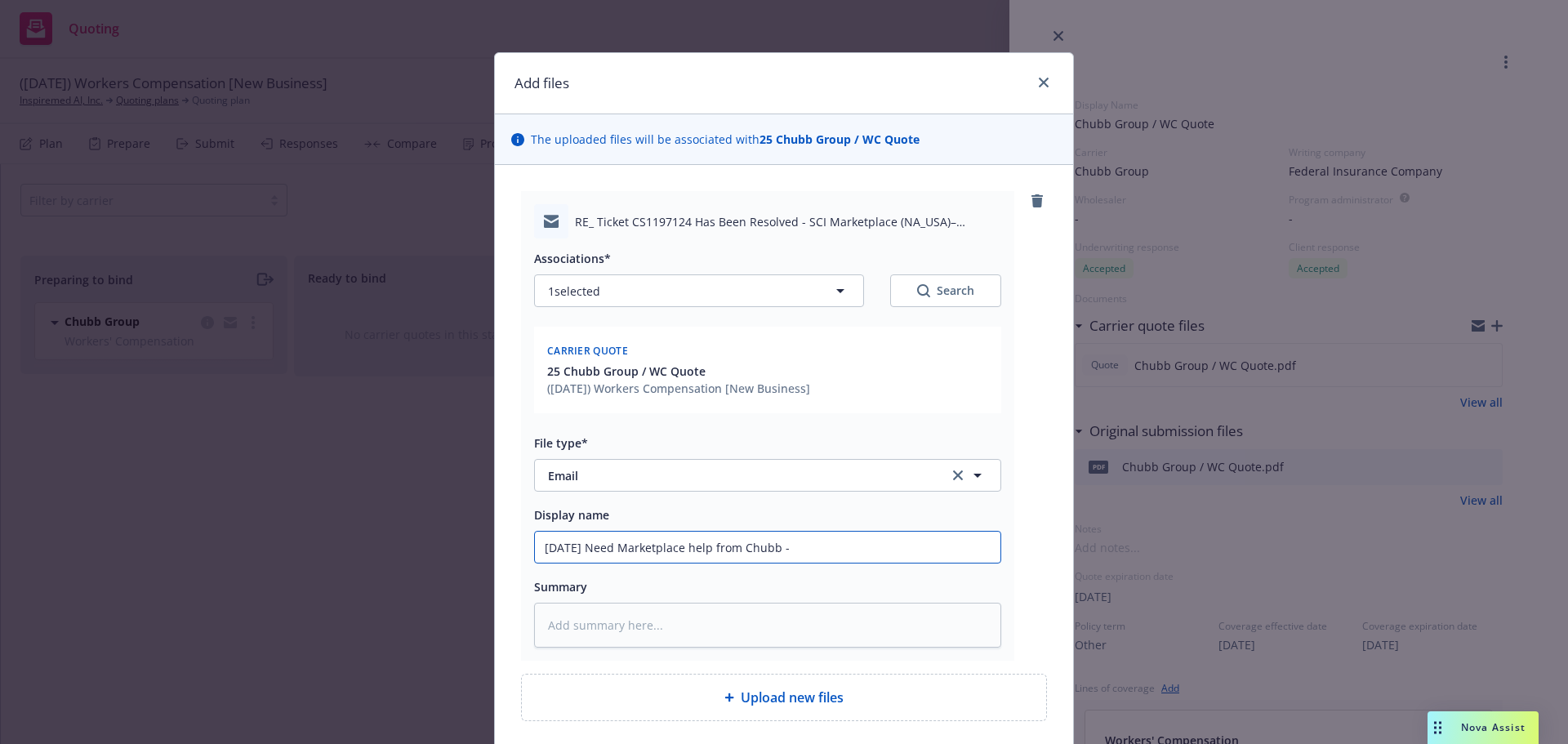
type input "[DATE] Need Marketplace help from Chubb - t"
type textarea "x"
type input "[DATE] Need Marketplace help from Chubb - th"
type textarea "x"
type input "[DATE] Need Marketplace help from Chubb - thi"
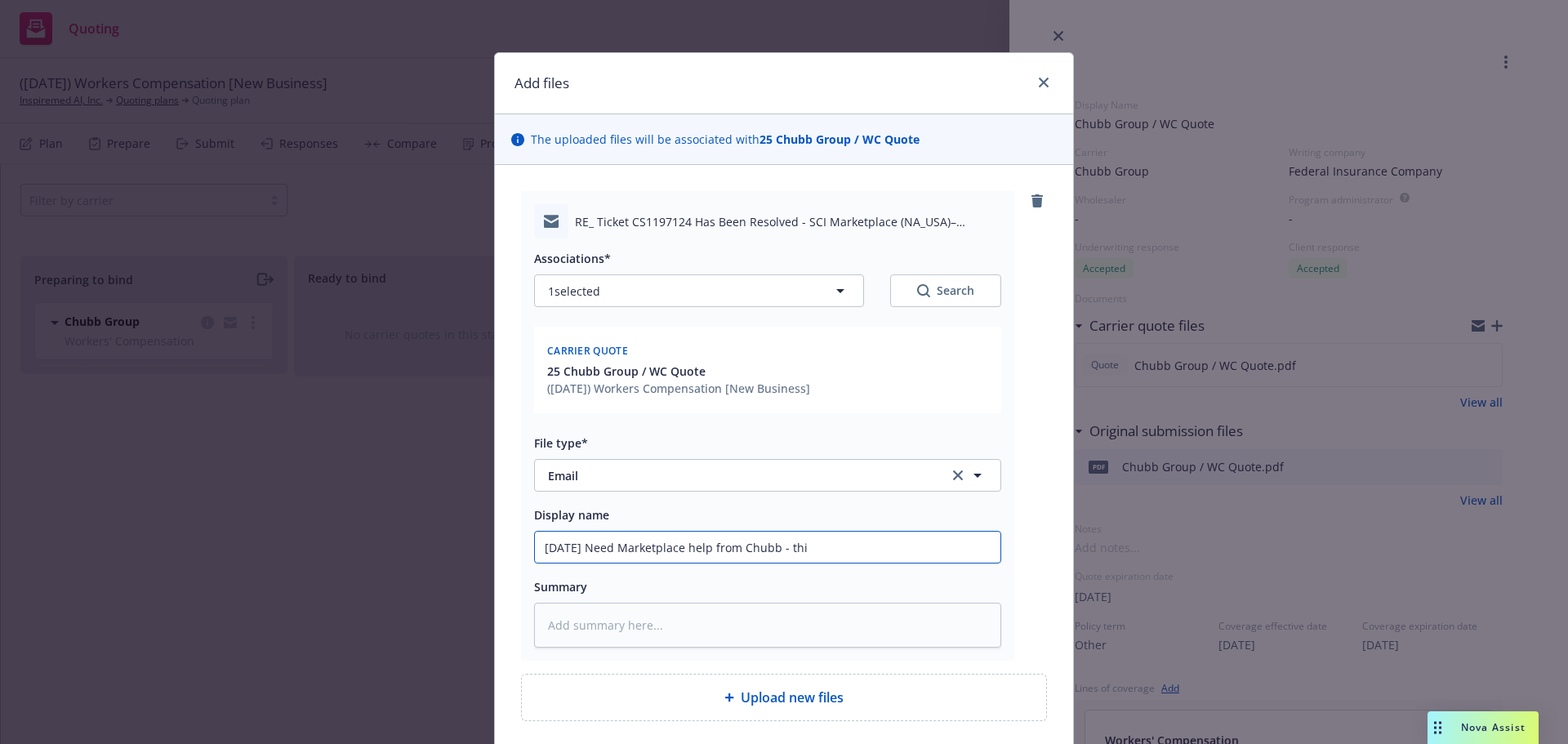
type textarea "x"
type input "[DATE] Need Marketplace help from Chubb - thir"
type textarea "x"
type input "[DATE] Need Marketplace help from Chubb - third"
type textarea "x"
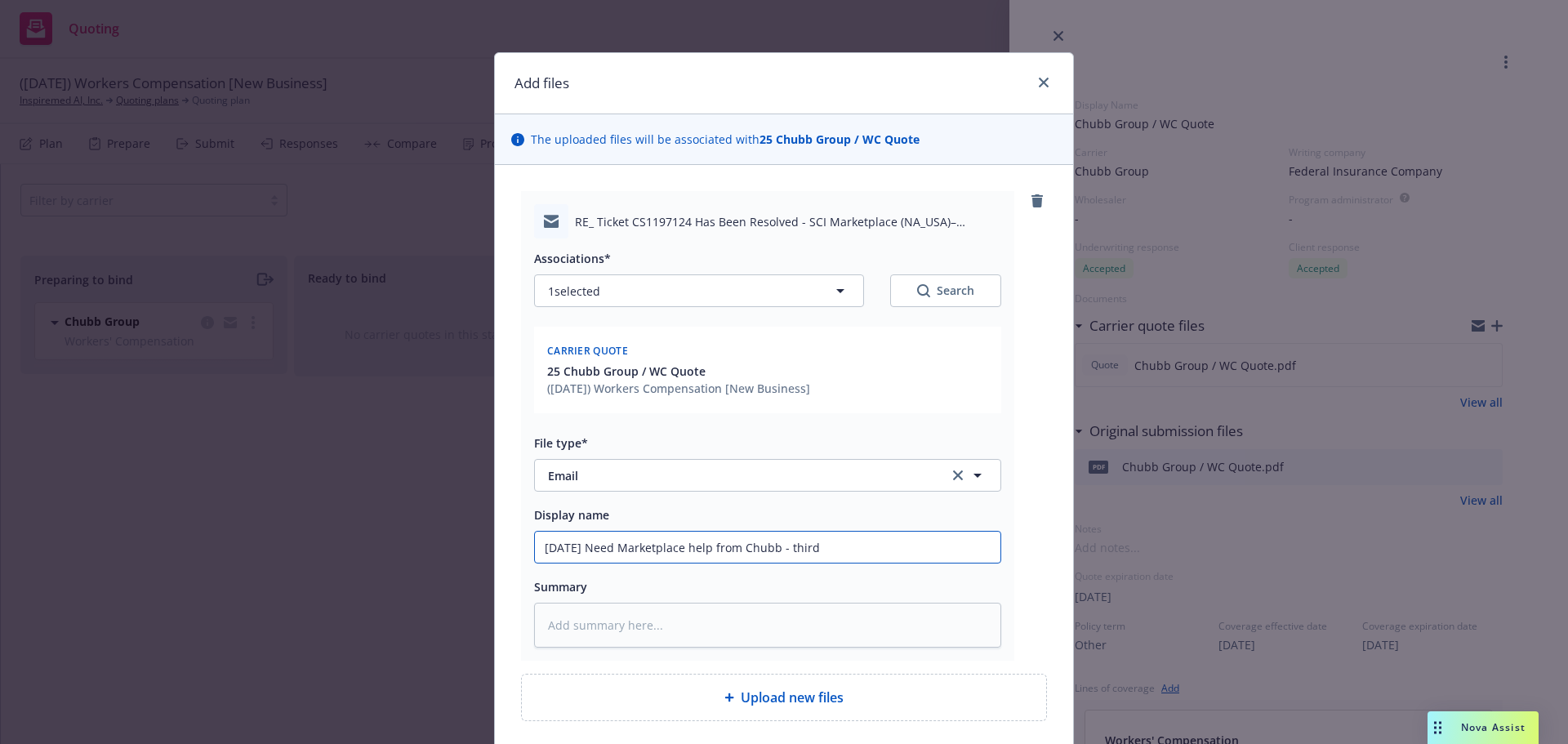
type input "[DATE] Need Marketplace help from Chubb - third r"
type textarea "x"
type input "[DATE] Need Marketplace help from Chubb - third re"
type textarea "x"
type input "[DATE] Need Marketplace help from Chubb - third req"
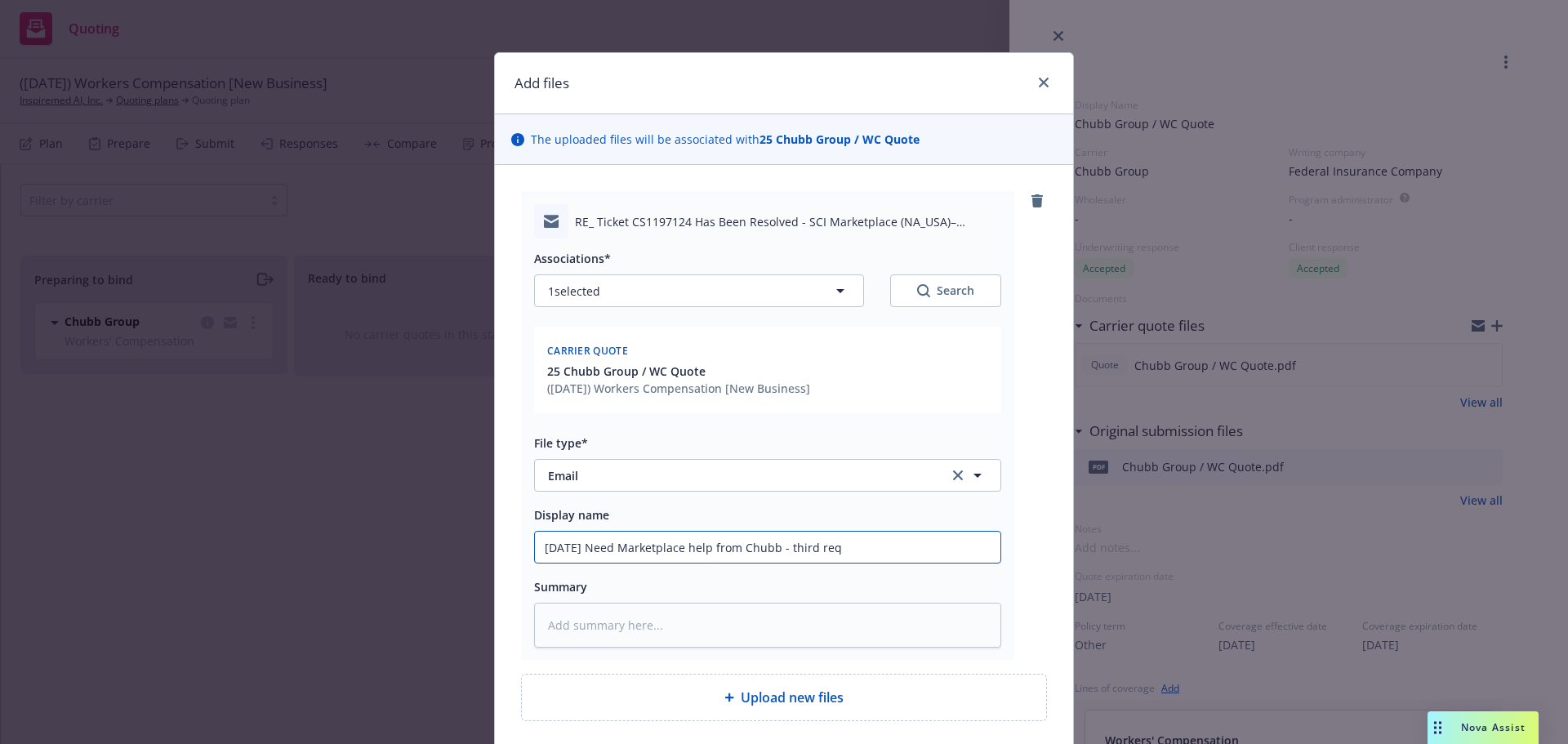
type textarea "x"
type input "[DATE] Need Marketplace help from Chubb - third requ"
type textarea "x"
type input "[DATE] Need Marketplace help from Chubb - third reque"
type textarea "x"
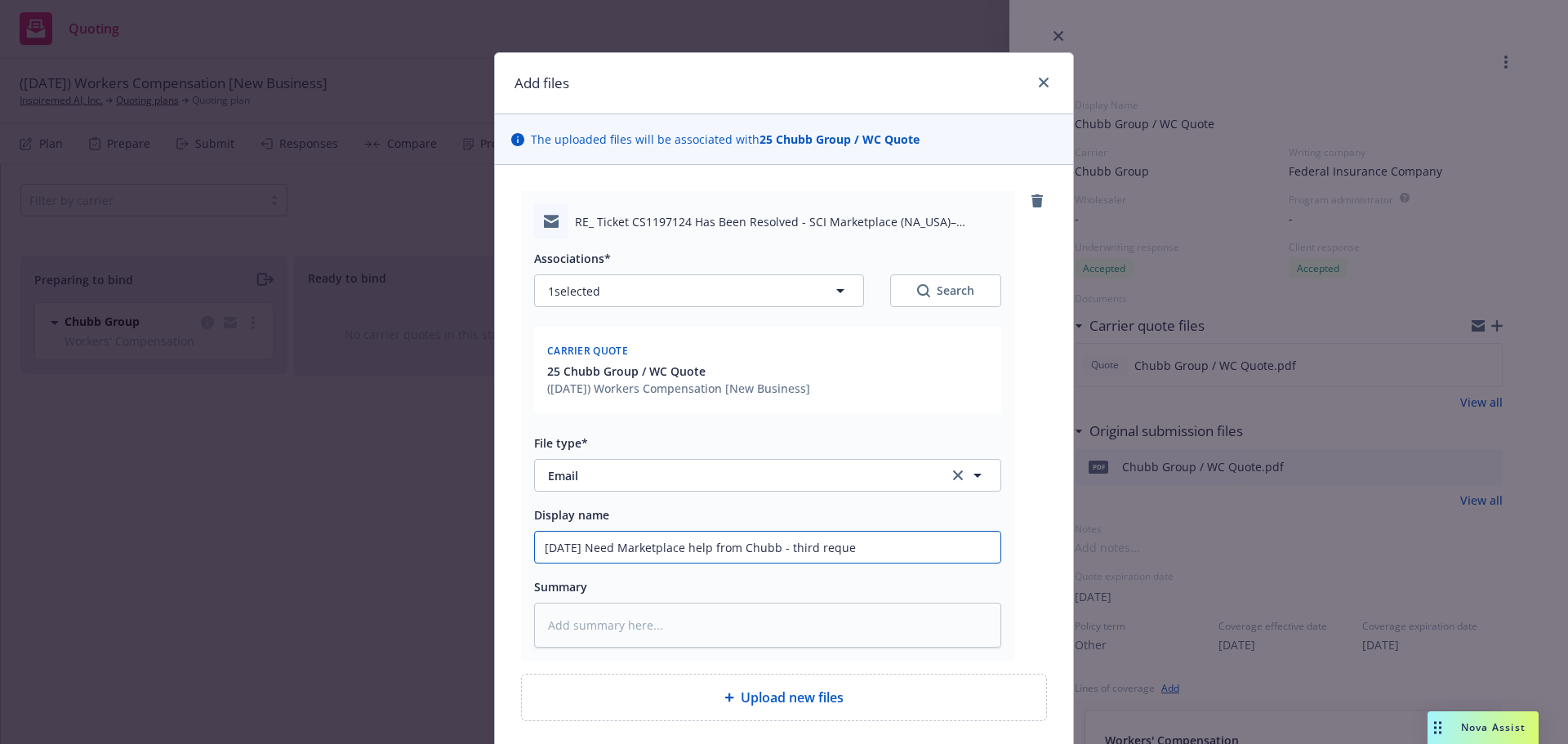
type input "[DATE] Need Marketplace help from Chubb - third reques"
type textarea "x"
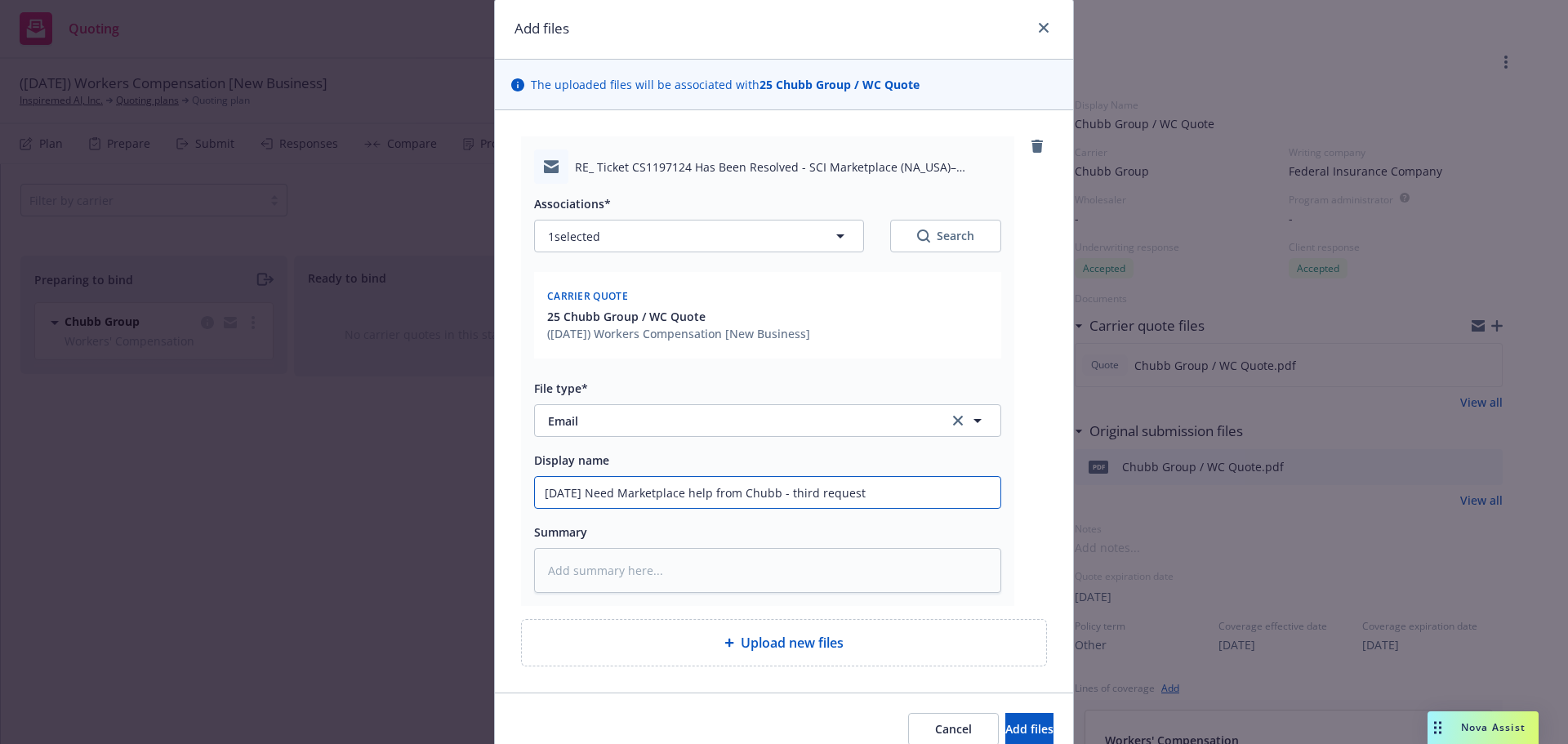
scroll to position [82, 0]
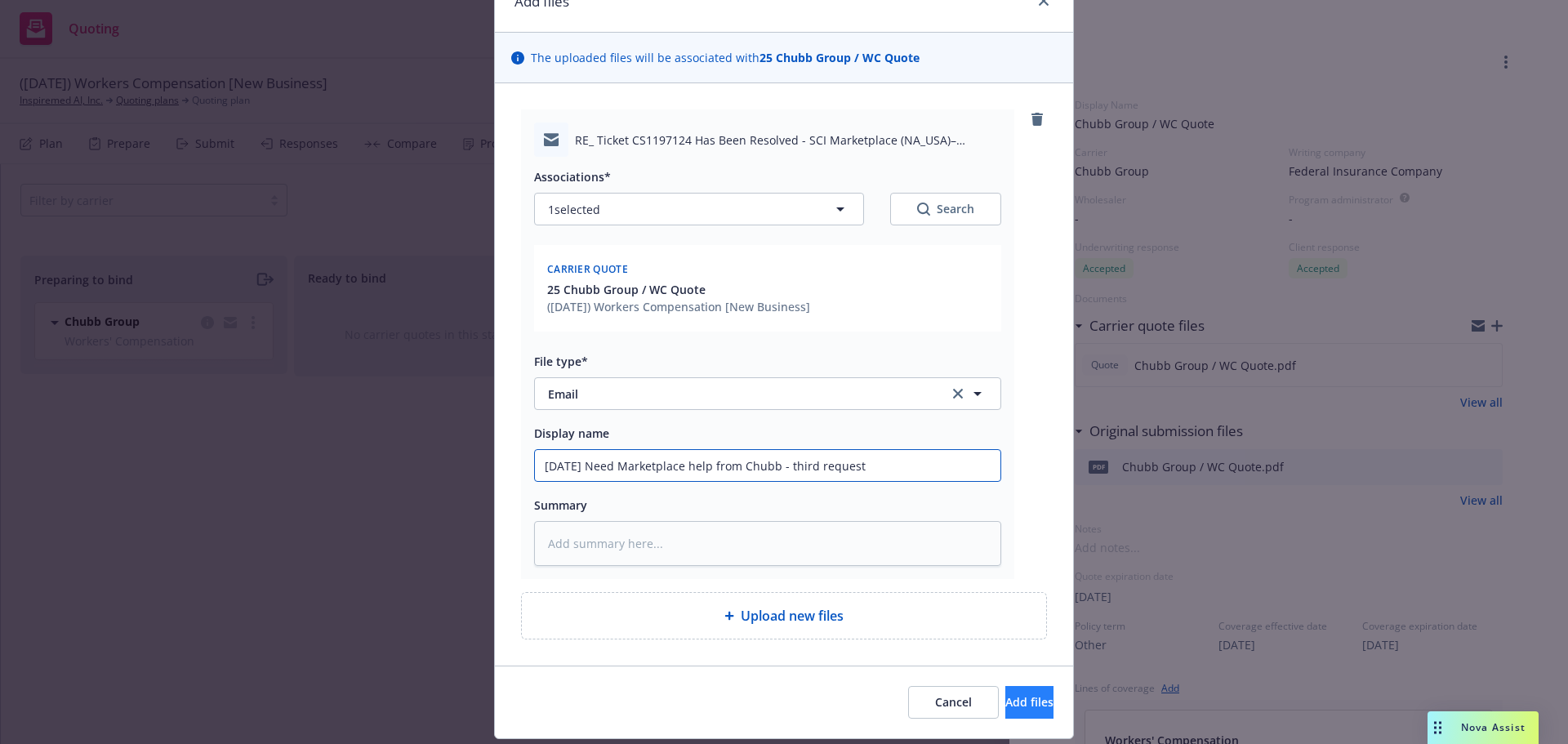
type input "[DATE] Need Marketplace help from Chubb - third request"
click at [1006, 711] on button "Add files" at bounding box center [1029, 703] width 48 height 33
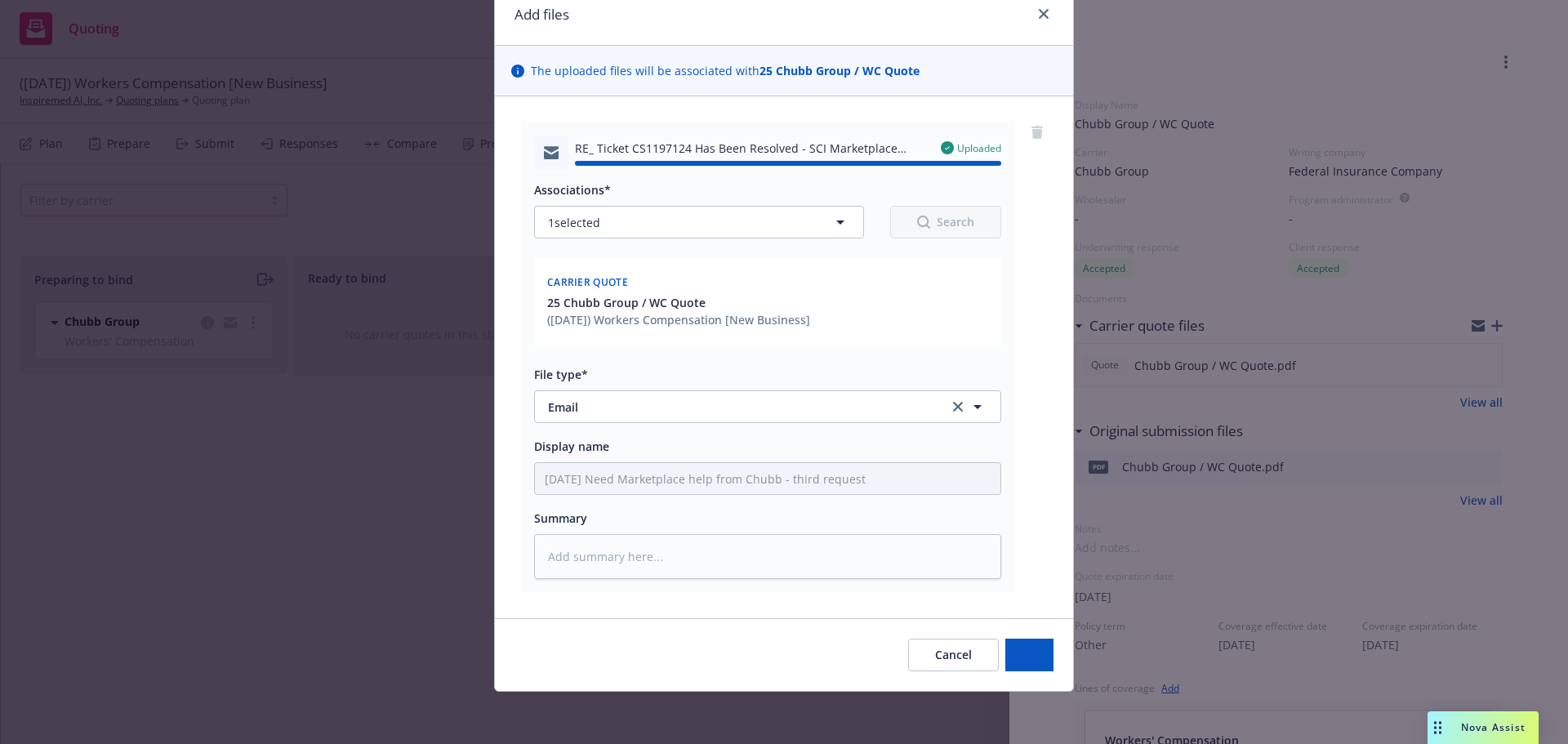
type textarea "x"
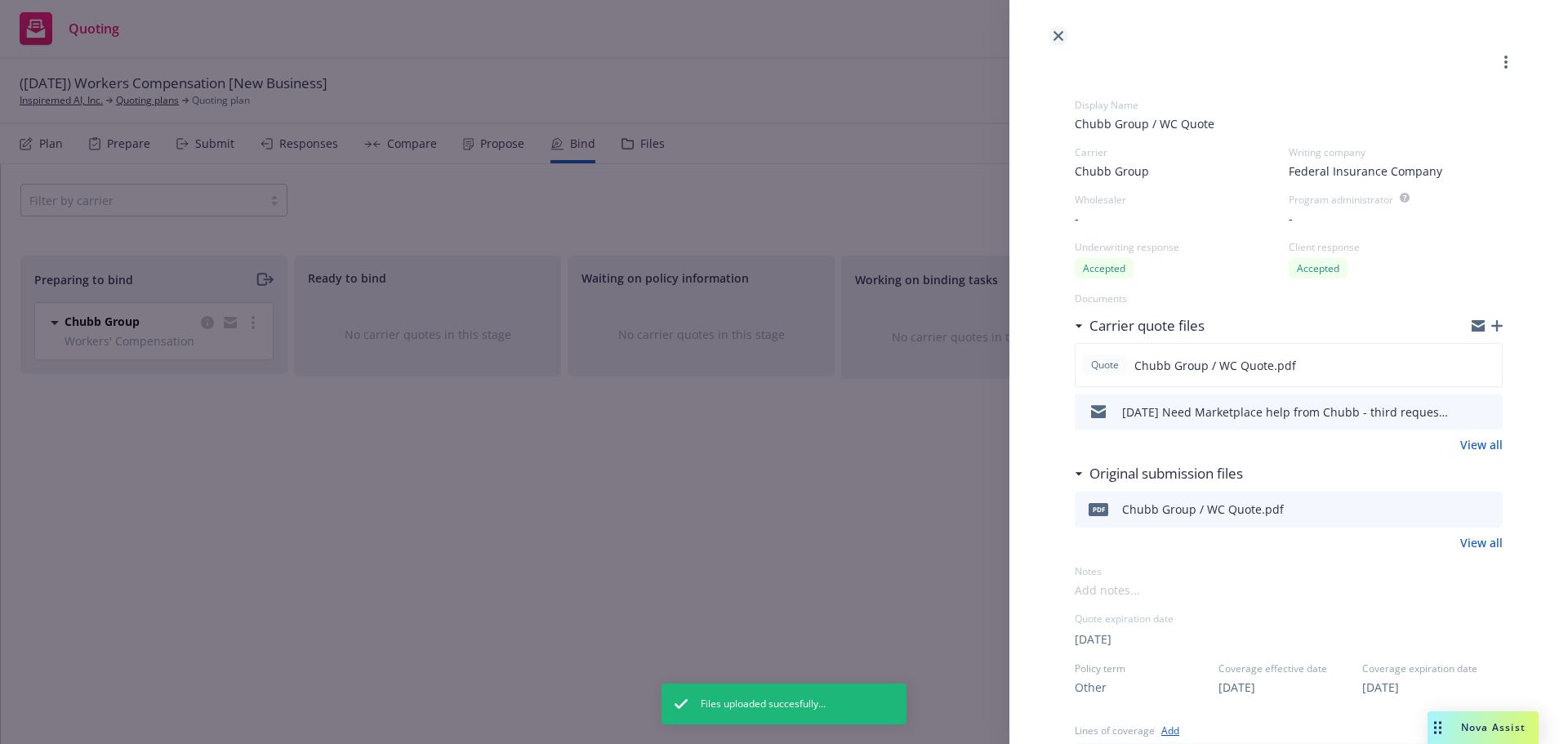
click at [1059, 30] on link "close" at bounding box center [1058, 36] width 20 height 20
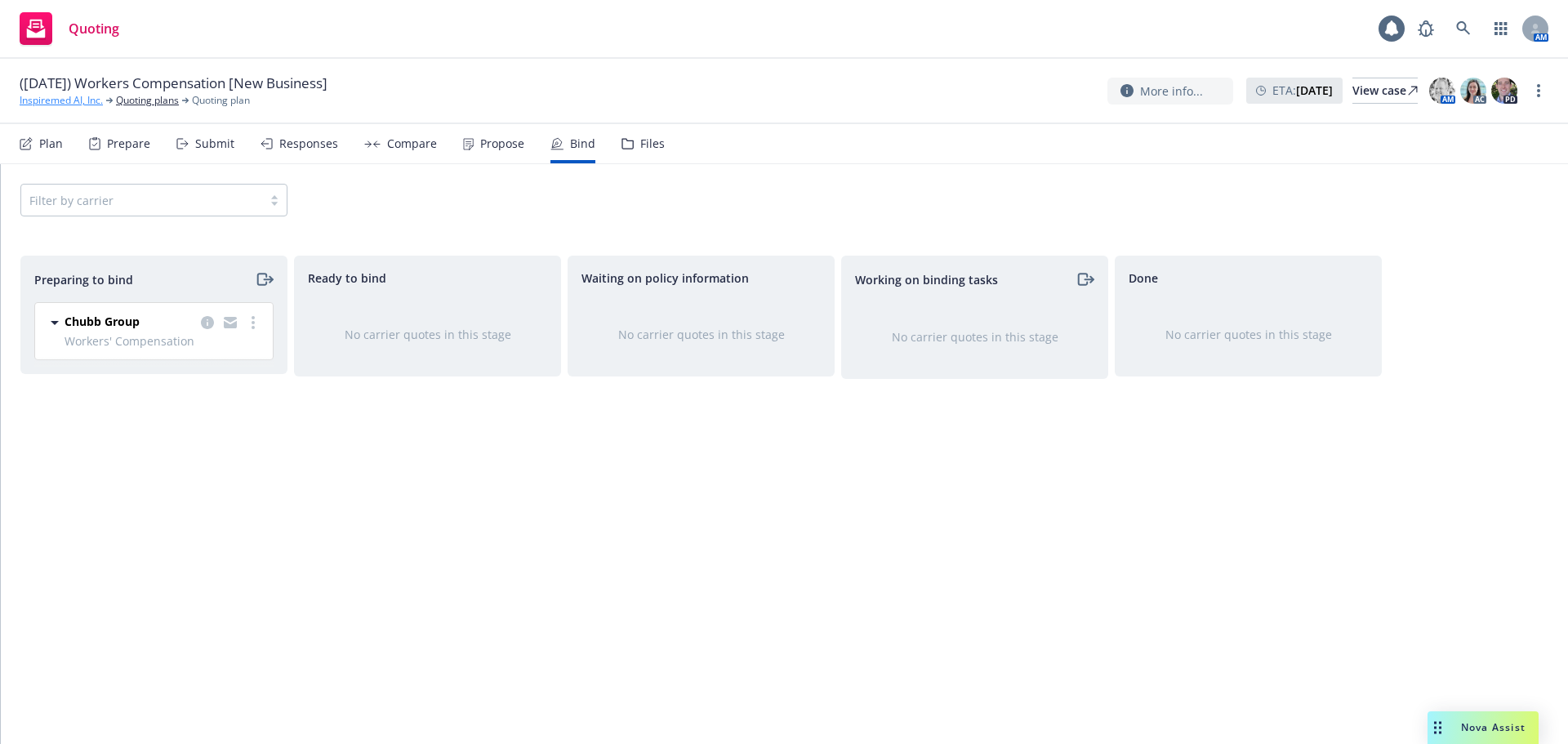
click at [37, 98] on link "Inspiremed AI, Inc." at bounding box center [62, 100] width 84 height 15
